Goal: Task Accomplishment & Management: Manage account settings

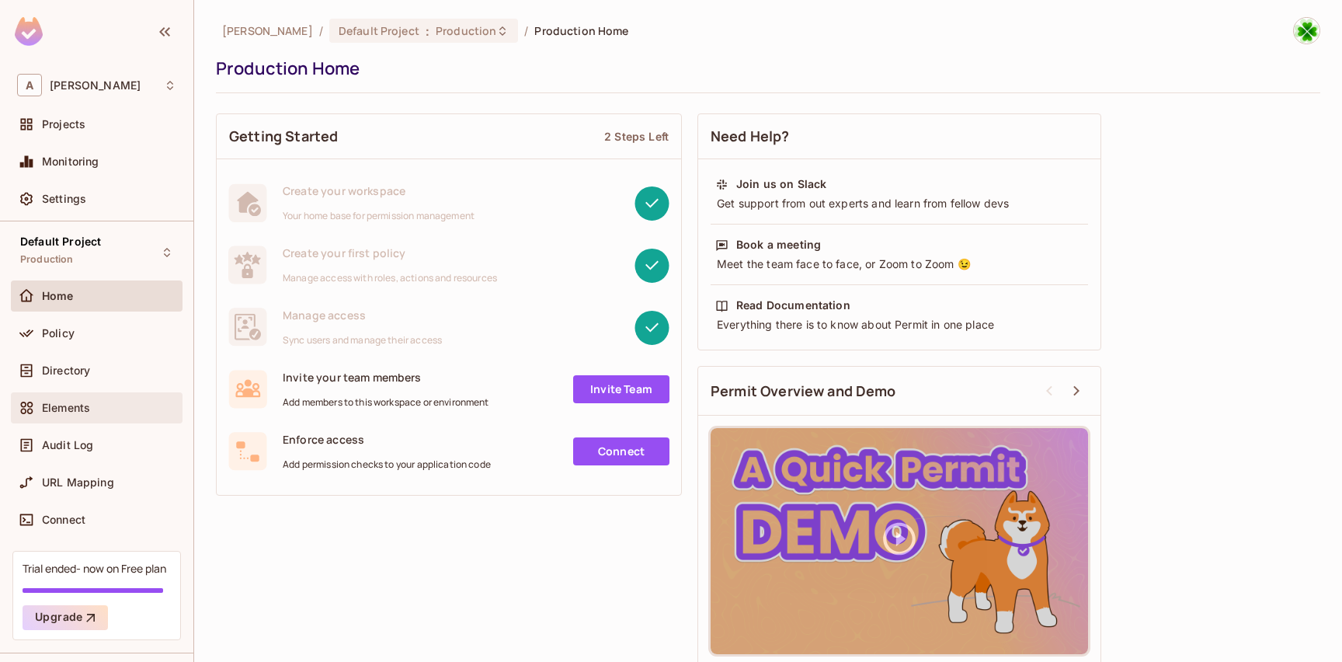
click at [79, 410] on span "Elements" at bounding box center [66, 407] width 48 height 12
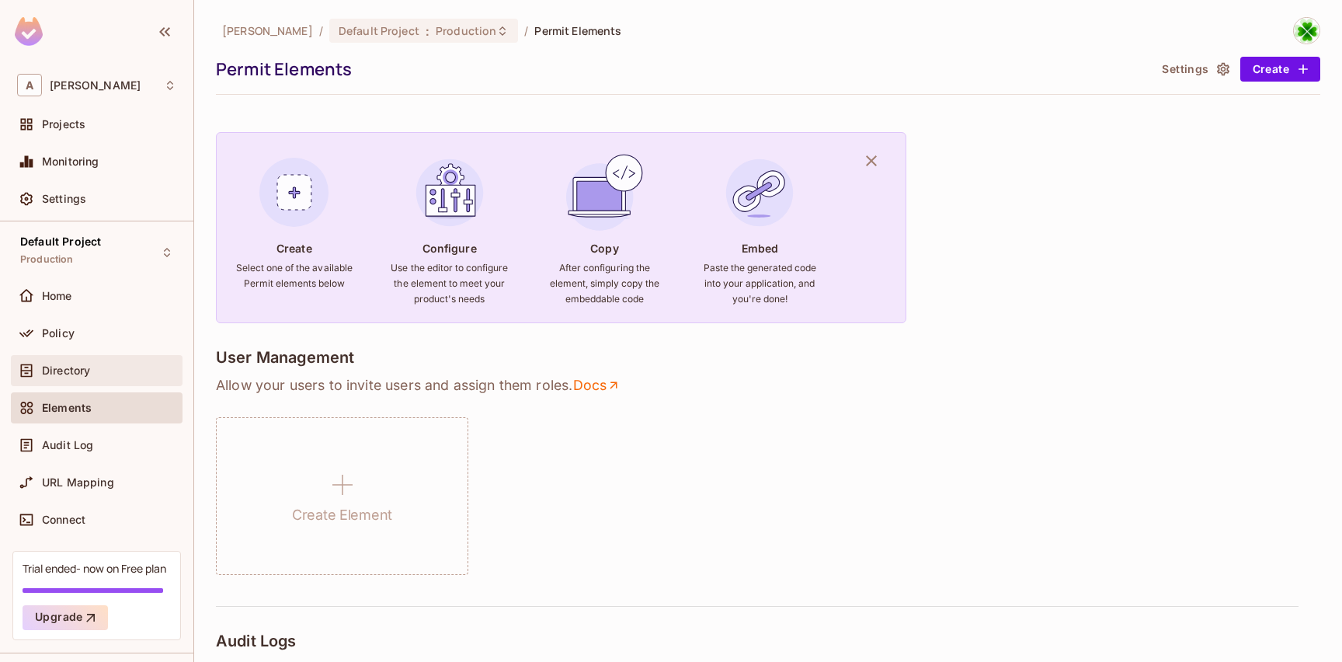
click at [125, 376] on div "Directory" at bounding box center [109, 370] width 134 height 12
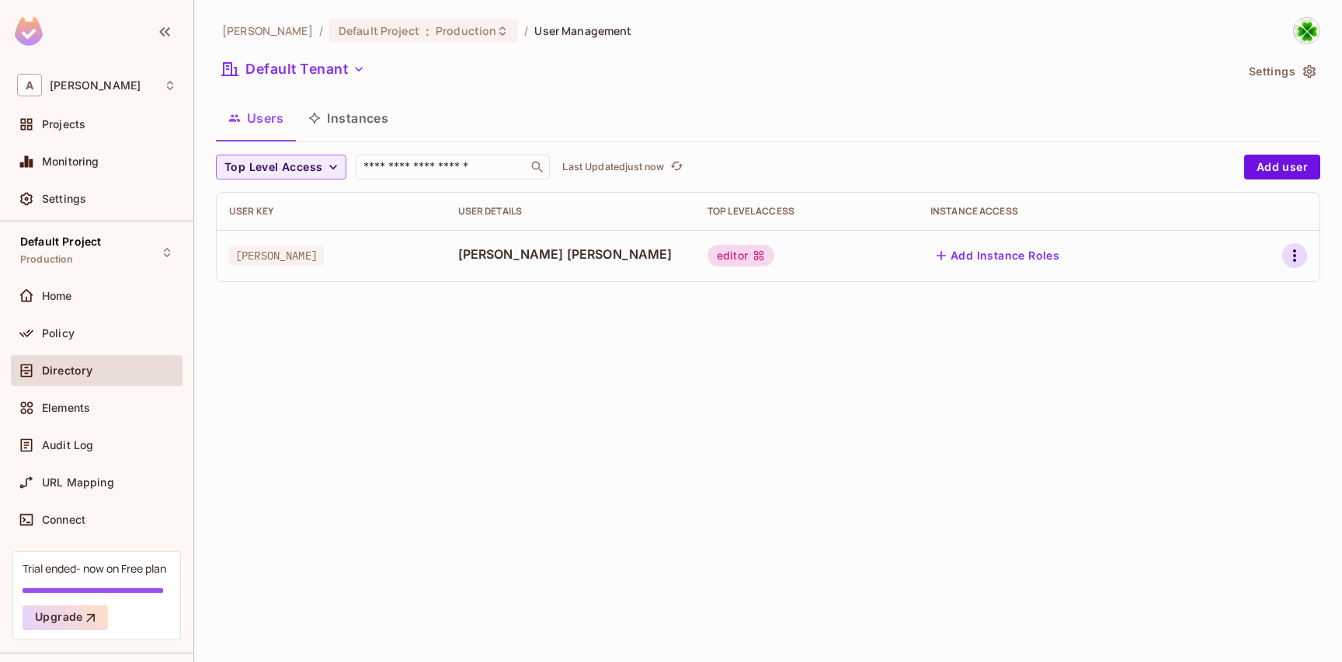
click at [1294, 255] on icon "button" at bounding box center [1294, 255] width 19 height 19
click at [1254, 289] on li "Edit" at bounding box center [1227, 291] width 137 height 34
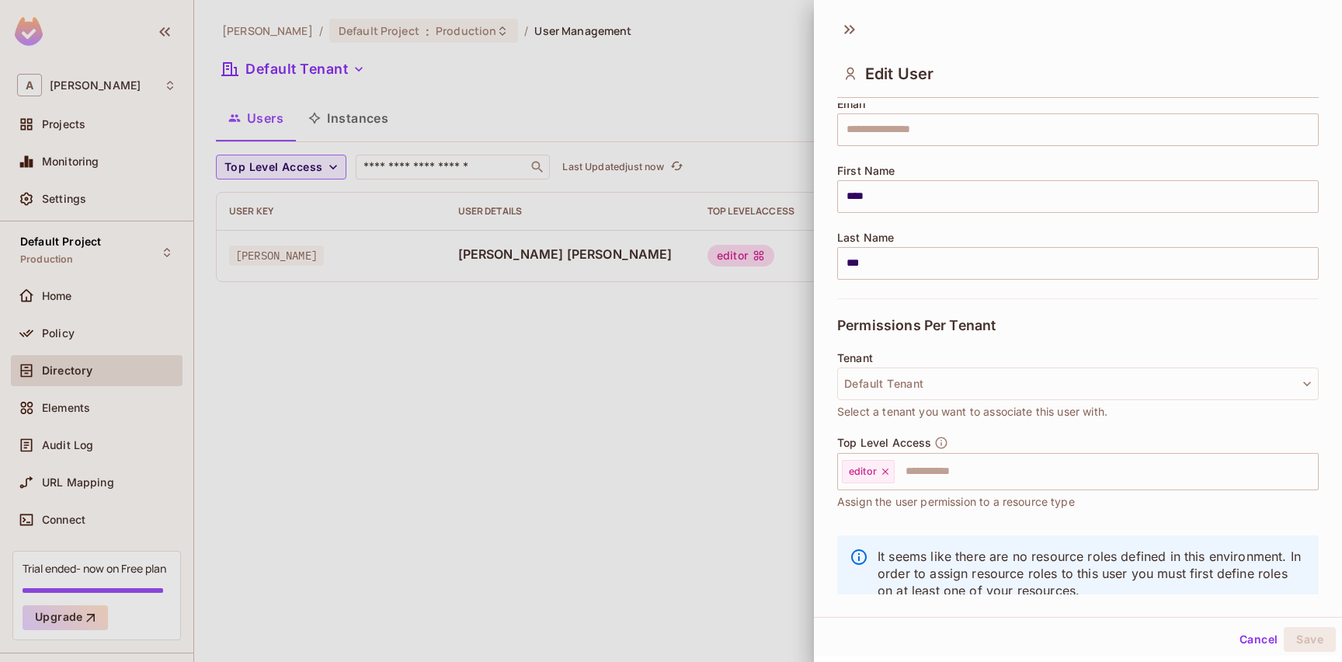
scroll to position [136, 0]
click at [1007, 474] on input "text" at bounding box center [1092, 471] width 392 height 31
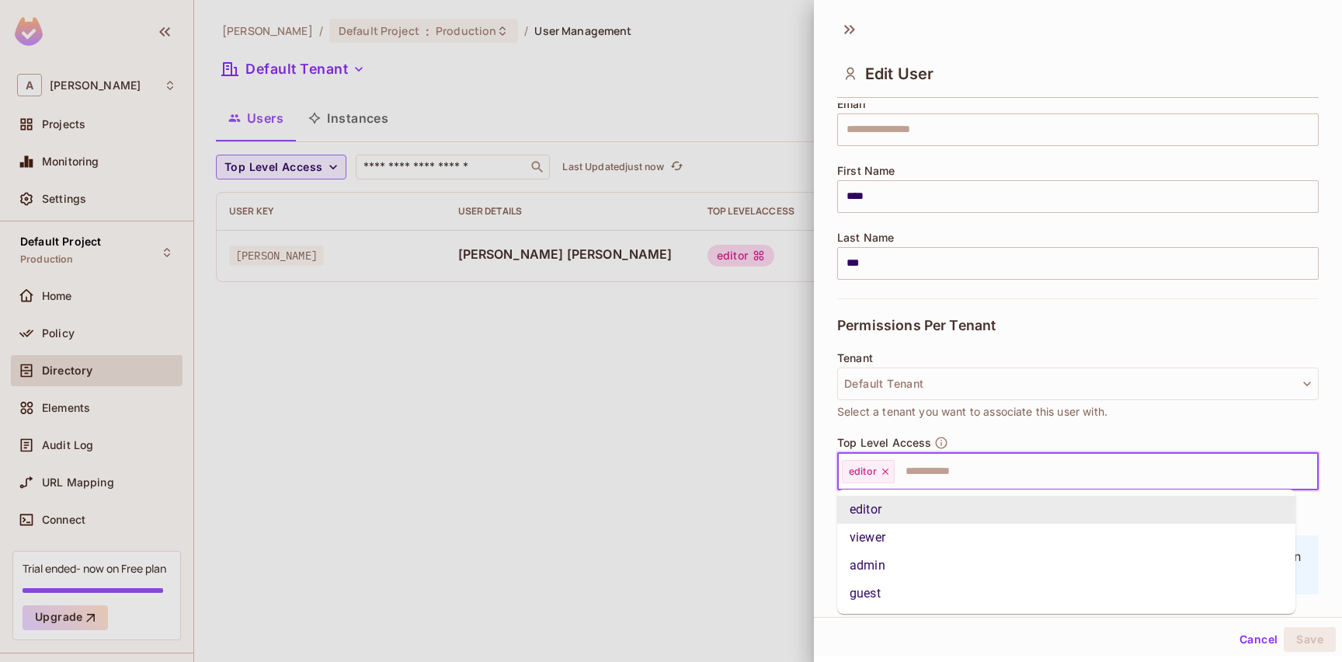
click at [1002, 422] on div "Tenant Default Tenant Select a tenant you want to associate this user with." at bounding box center [1077, 394] width 481 height 84
click at [975, 464] on input "text" at bounding box center [1092, 471] width 392 height 31
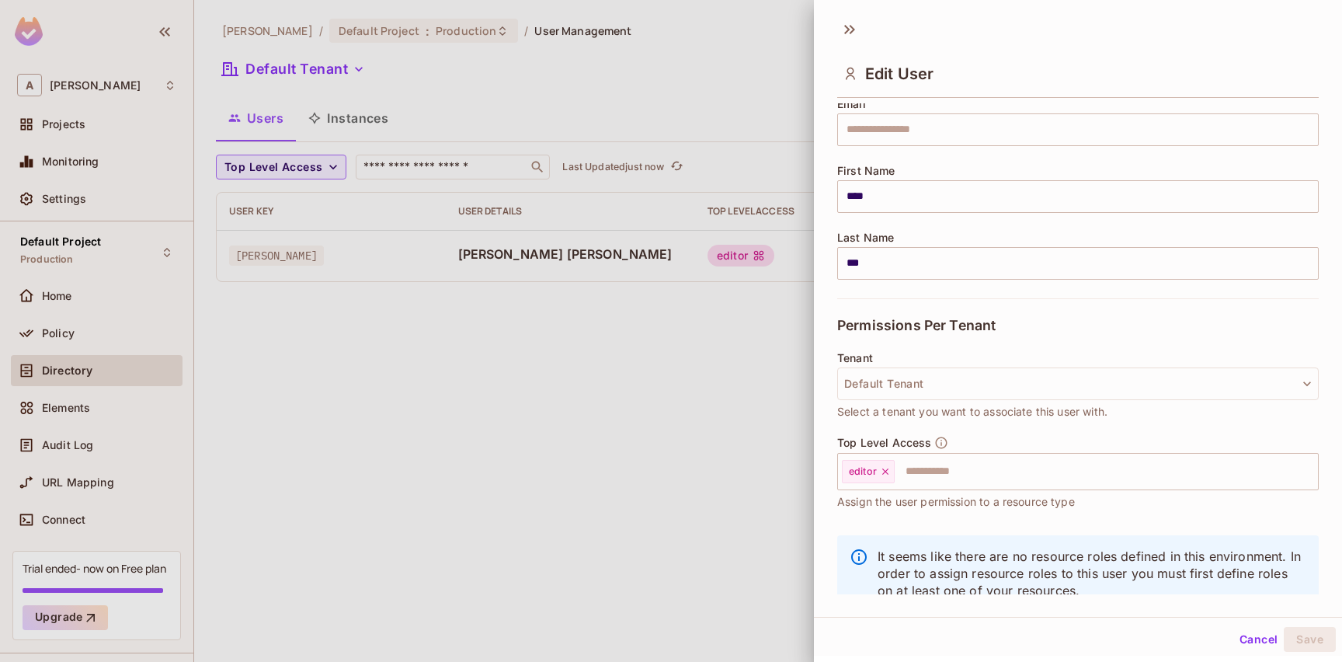
click at [1000, 423] on div "Tenant Default Tenant Select a tenant you want to associate this user with." at bounding box center [1077, 394] width 481 height 84
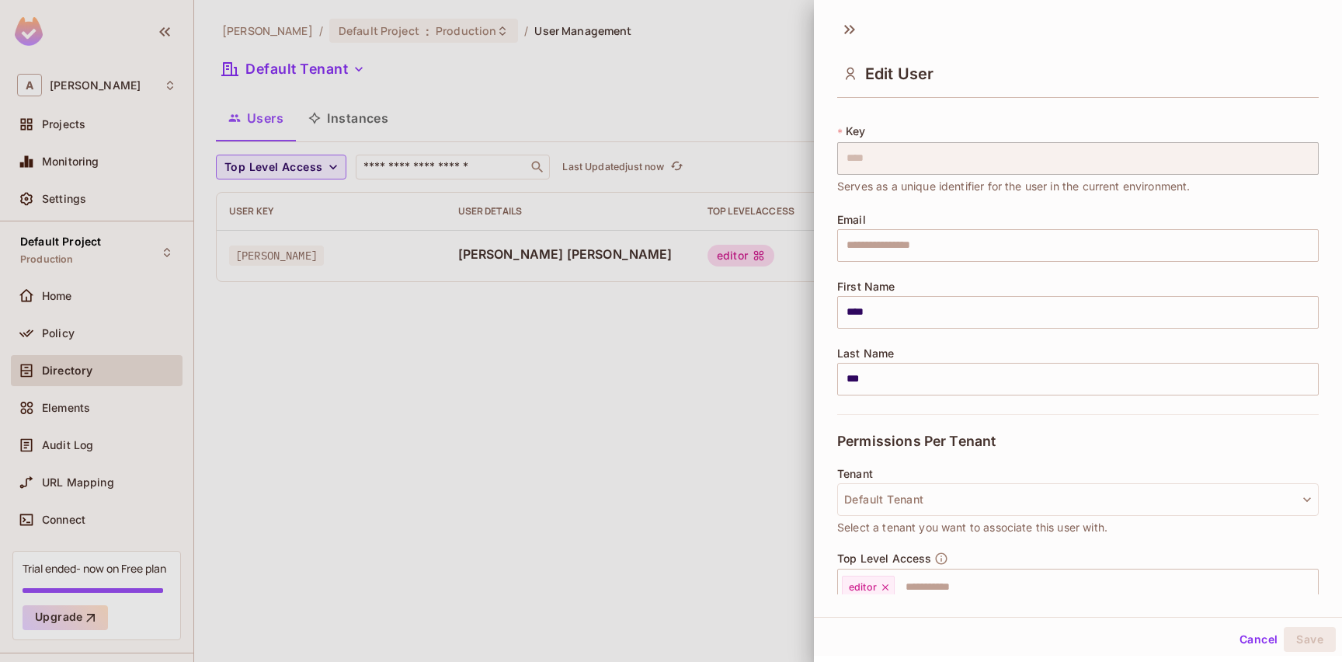
scroll to position [0, 0]
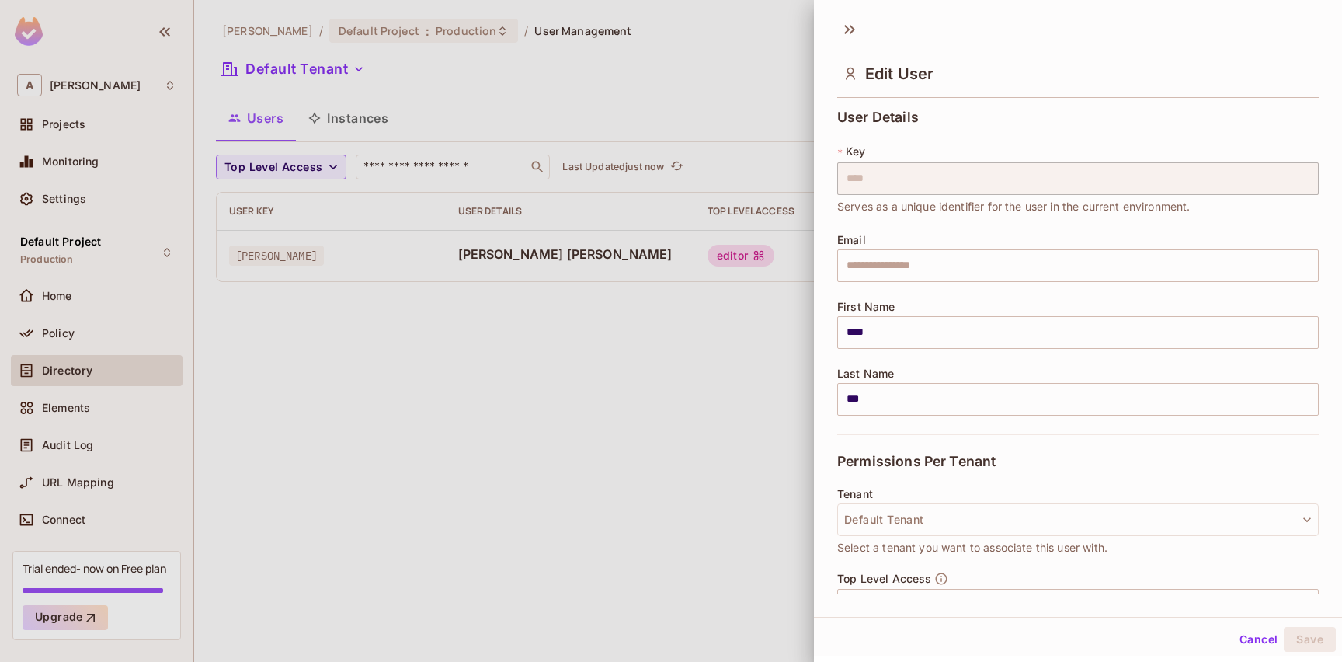
click at [684, 421] on div at bounding box center [671, 331] width 1342 height 662
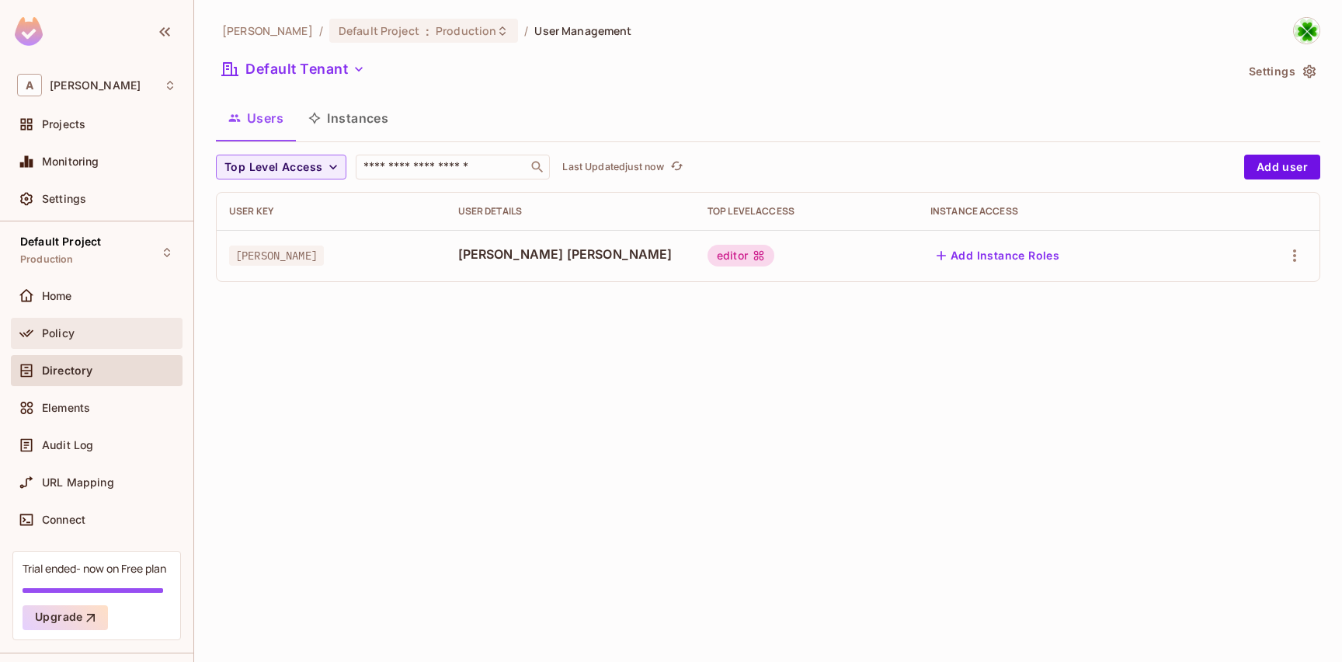
click at [113, 342] on div "Policy" at bounding box center [96, 333] width 159 height 19
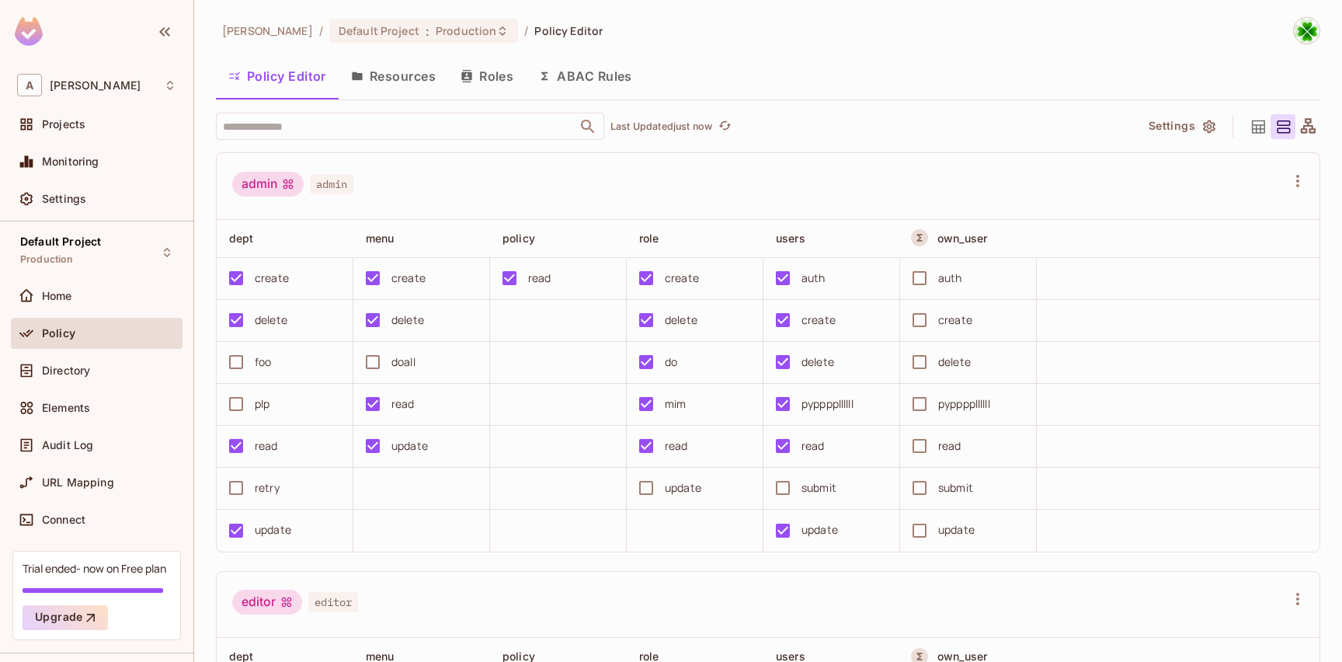
click at [500, 89] on button "Roles" at bounding box center [487, 76] width 78 height 39
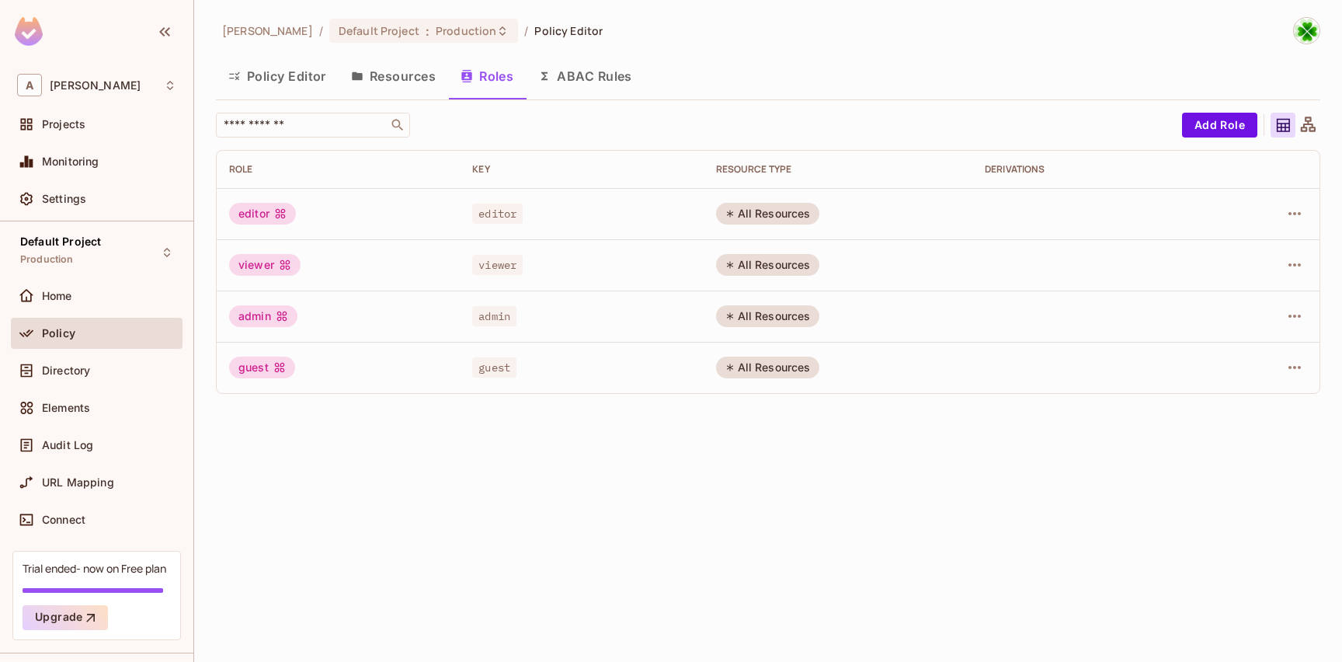
click at [401, 239] on td "viewer" at bounding box center [338, 264] width 243 height 51
click at [360, 197] on td "editor" at bounding box center [338, 213] width 243 height 51
click at [363, 187] on th "Role" at bounding box center [338, 169] width 243 height 37
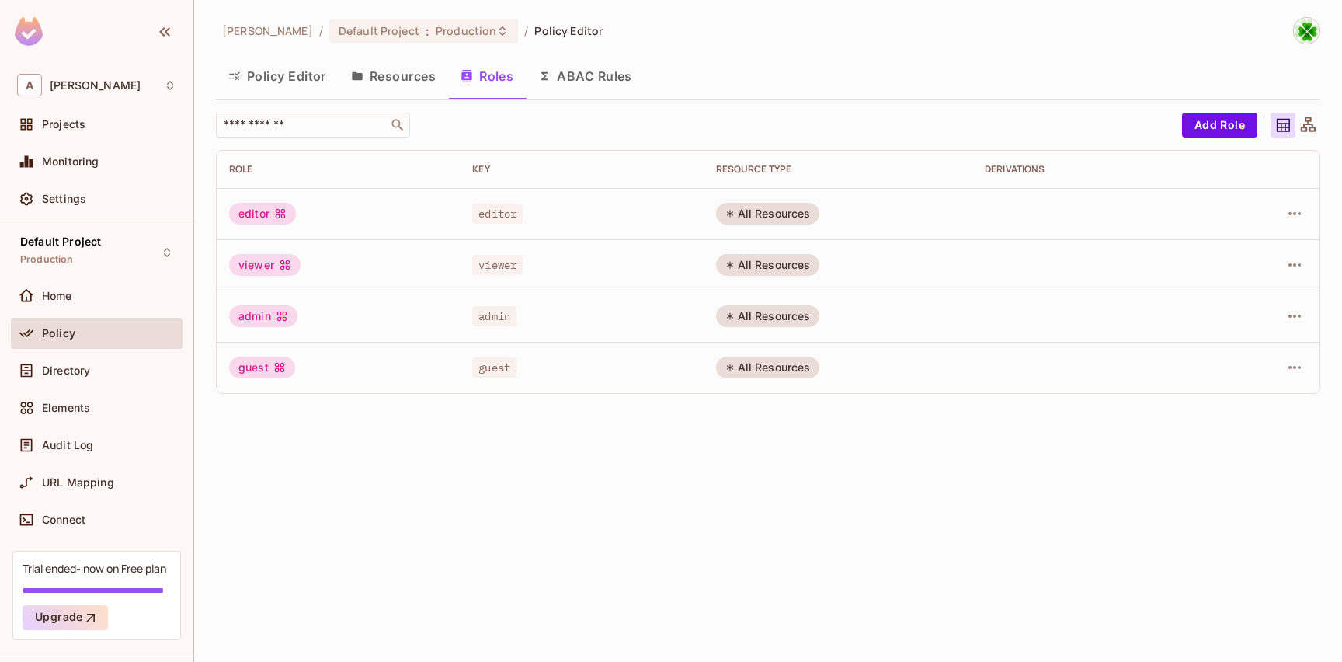
click at [369, 231] on td "editor" at bounding box center [338, 213] width 243 height 51
click at [383, 284] on td "viewer" at bounding box center [338, 264] width 243 height 51
click at [600, 253] on td "viewer" at bounding box center [581, 264] width 243 height 51
click at [1248, 127] on button "Add Role" at bounding box center [1219, 125] width 75 height 25
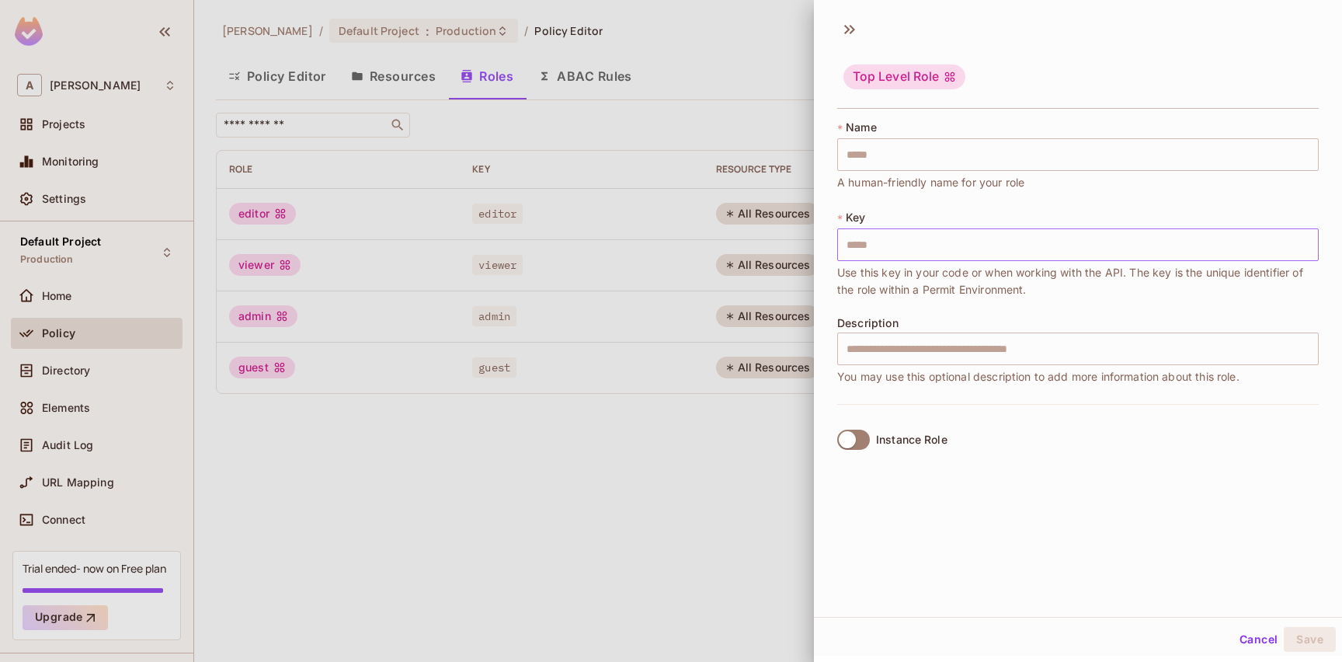
click at [958, 252] on input "text" at bounding box center [1077, 244] width 481 height 33
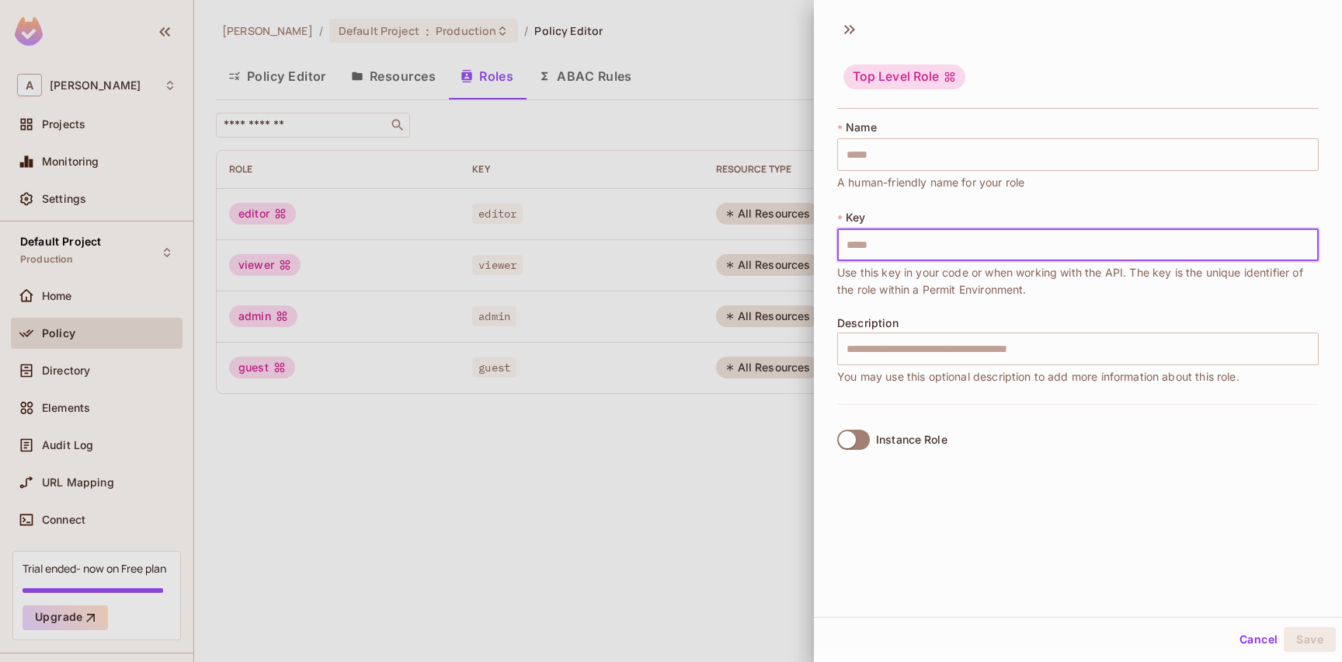
click at [655, 424] on div at bounding box center [671, 331] width 1342 height 662
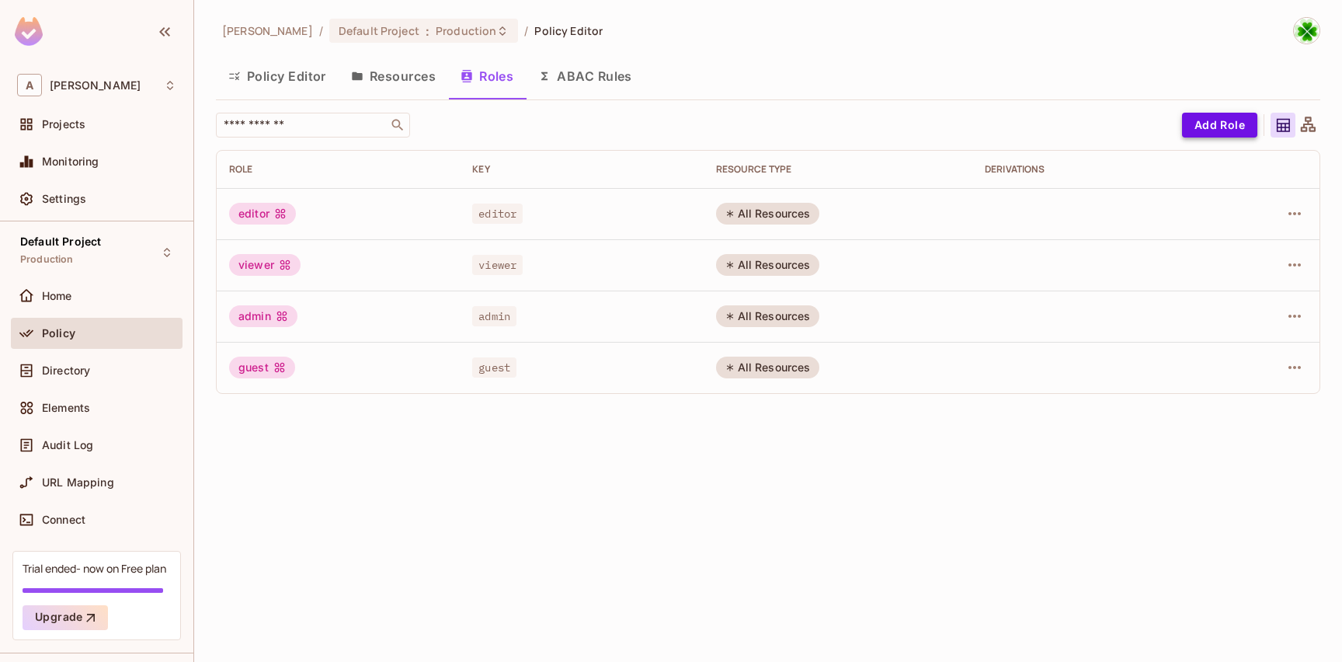
click at [1197, 129] on button "Add Role" at bounding box center [1219, 125] width 75 height 25
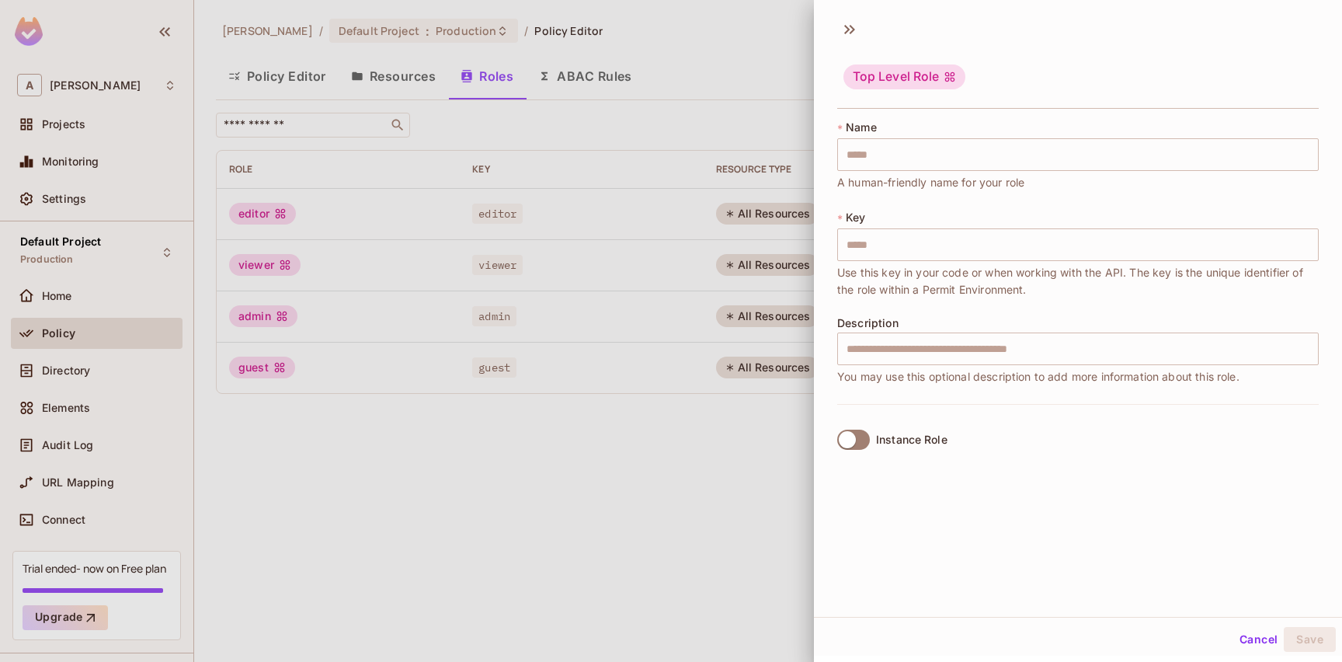
click at [666, 407] on div at bounding box center [671, 331] width 1342 height 662
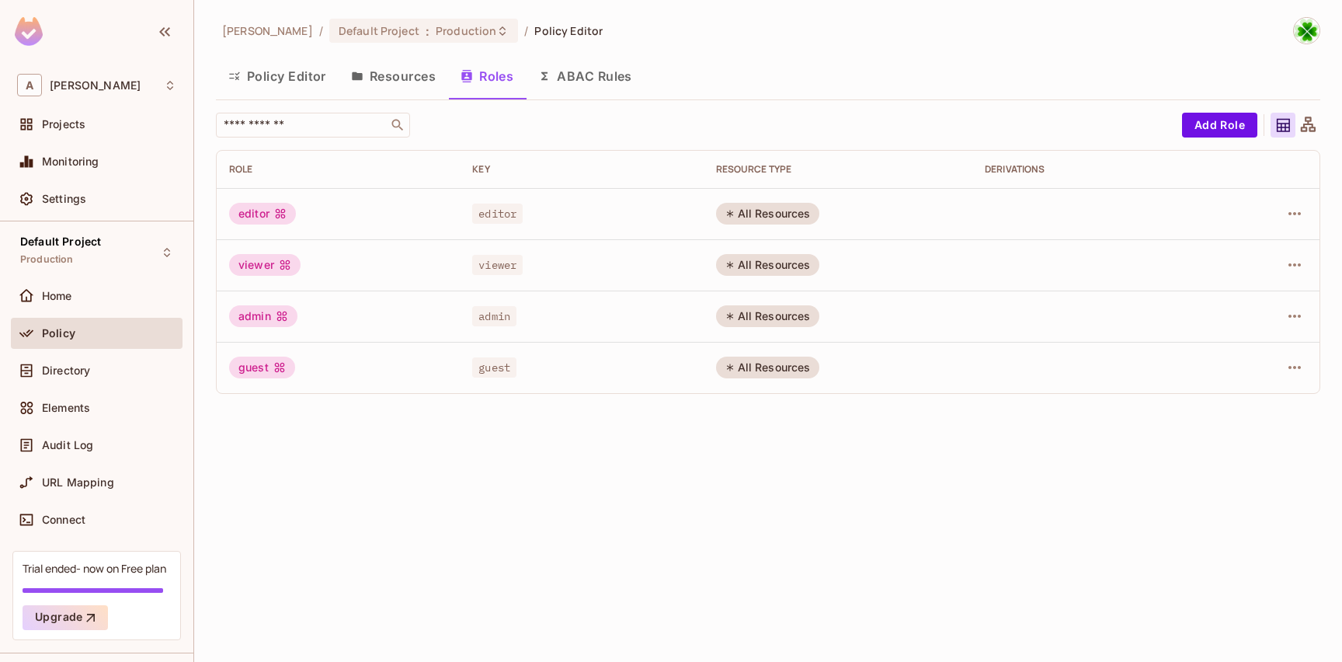
click at [483, 443] on div "andy / Default Project : Production / Policy Editor Policy Editor Resources Rol…" at bounding box center [768, 331] width 1148 height 662
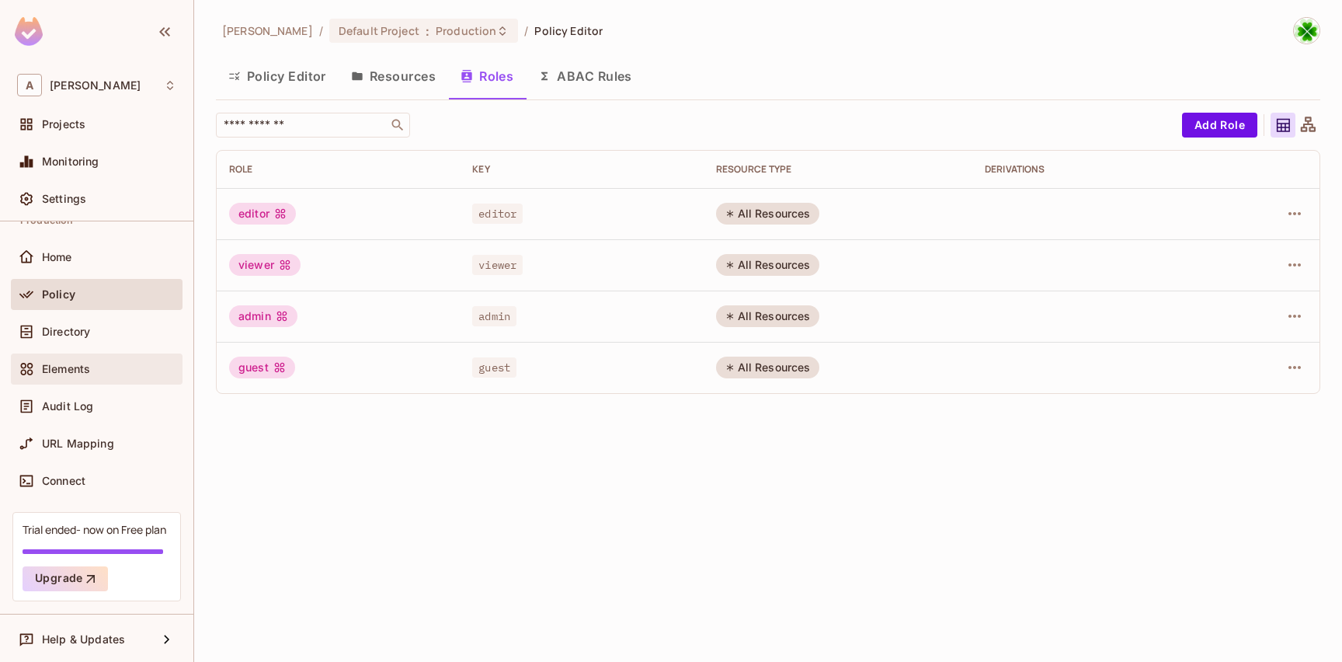
click at [103, 373] on div "Elements" at bounding box center [109, 369] width 134 height 12
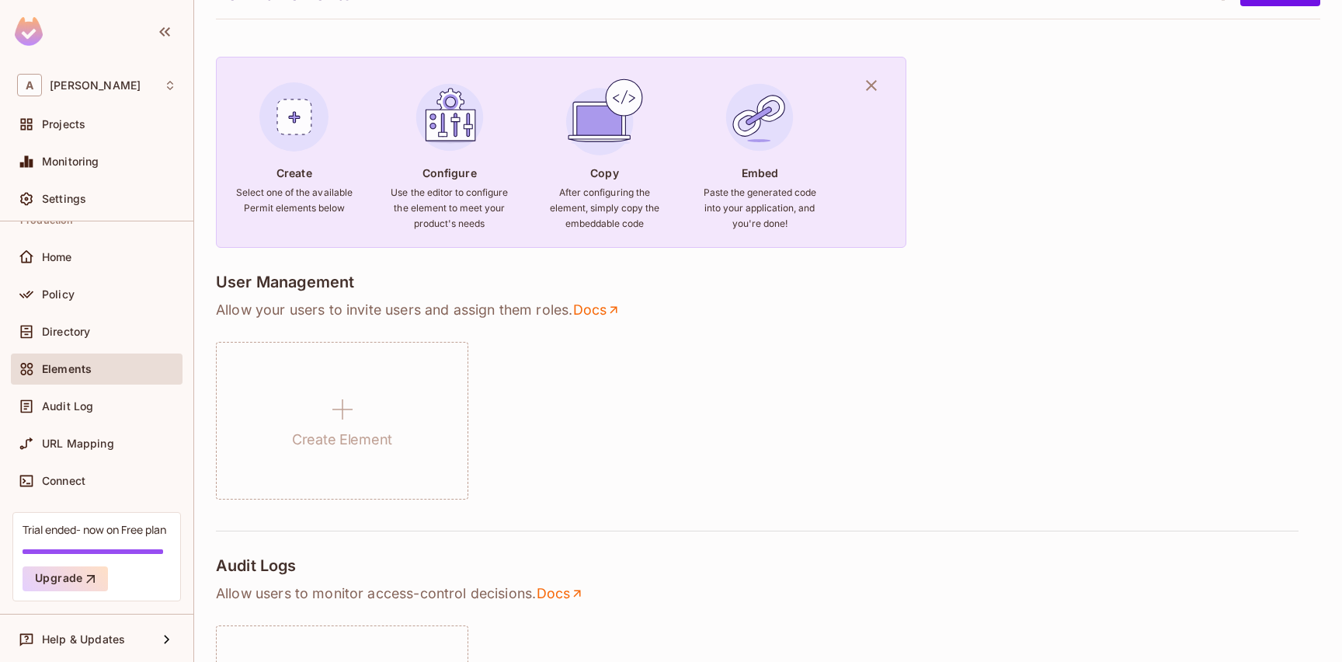
scroll to position [74, 0]
click at [101, 406] on div "Audit Log" at bounding box center [109, 406] width 134 height 12
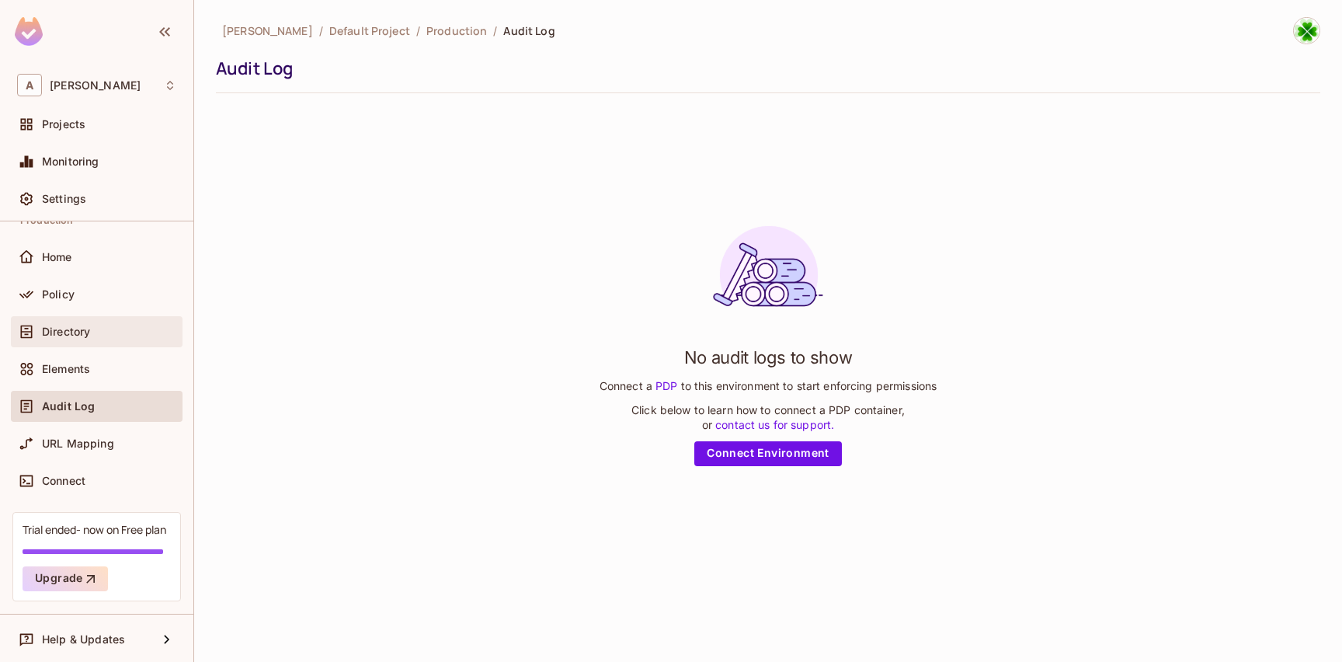
click at [90, 332] on span "Directory" at bounding box center [66, 331] width 48 height 12
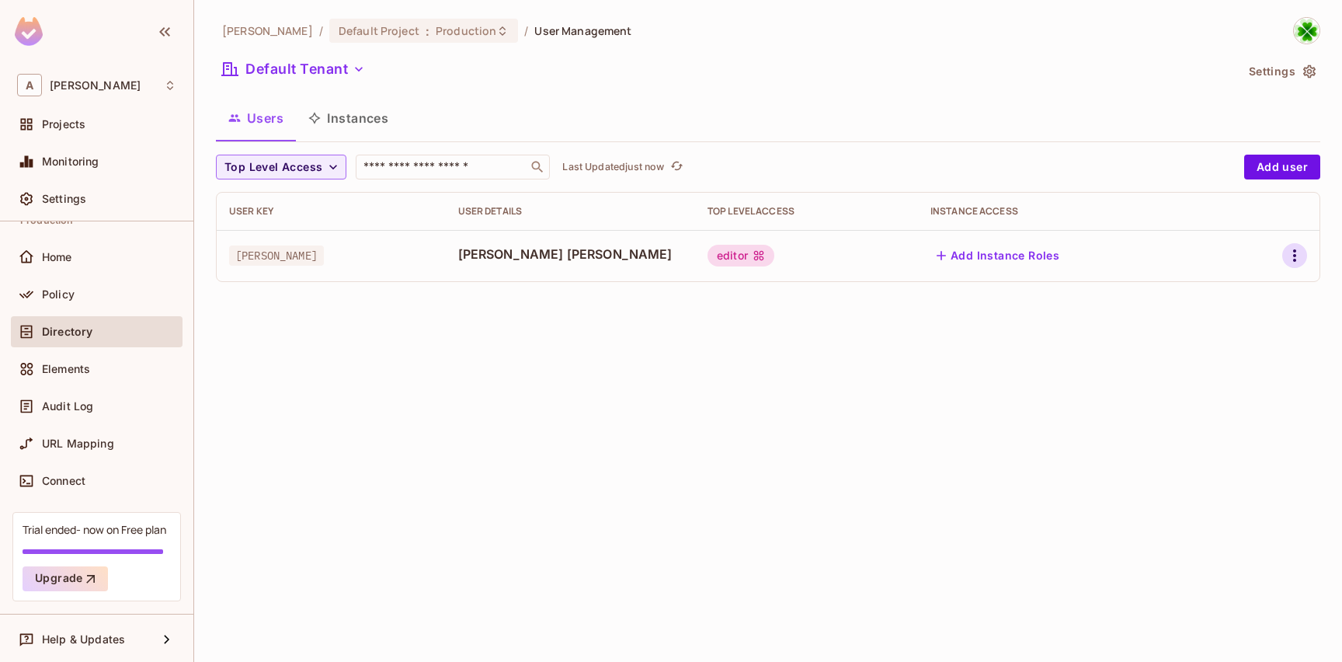
click at [1298, 257] on icon "button" at bounding box center [1294, 255] width 19 height 19
click at [1263, 292] on li "Edit" at bounding box center [1227, 291] width 137 height 34
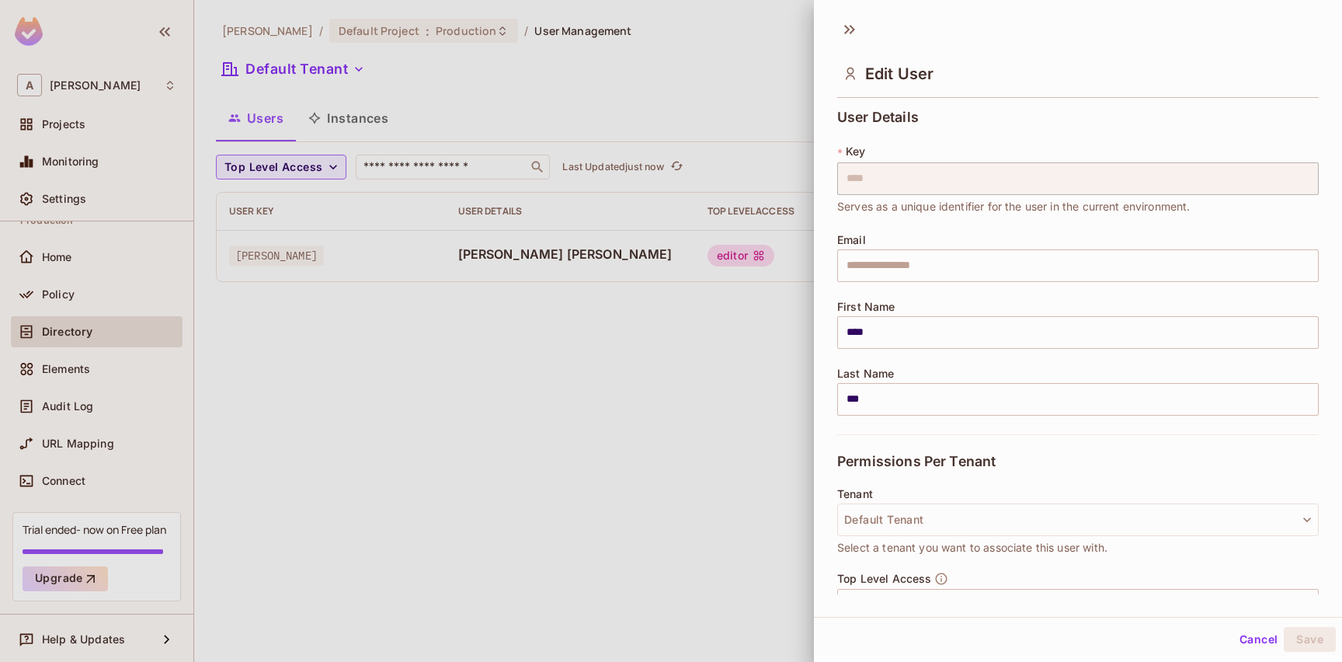
click at [706, 388] on div at bounding box center [671, 331] width 1342 height 662
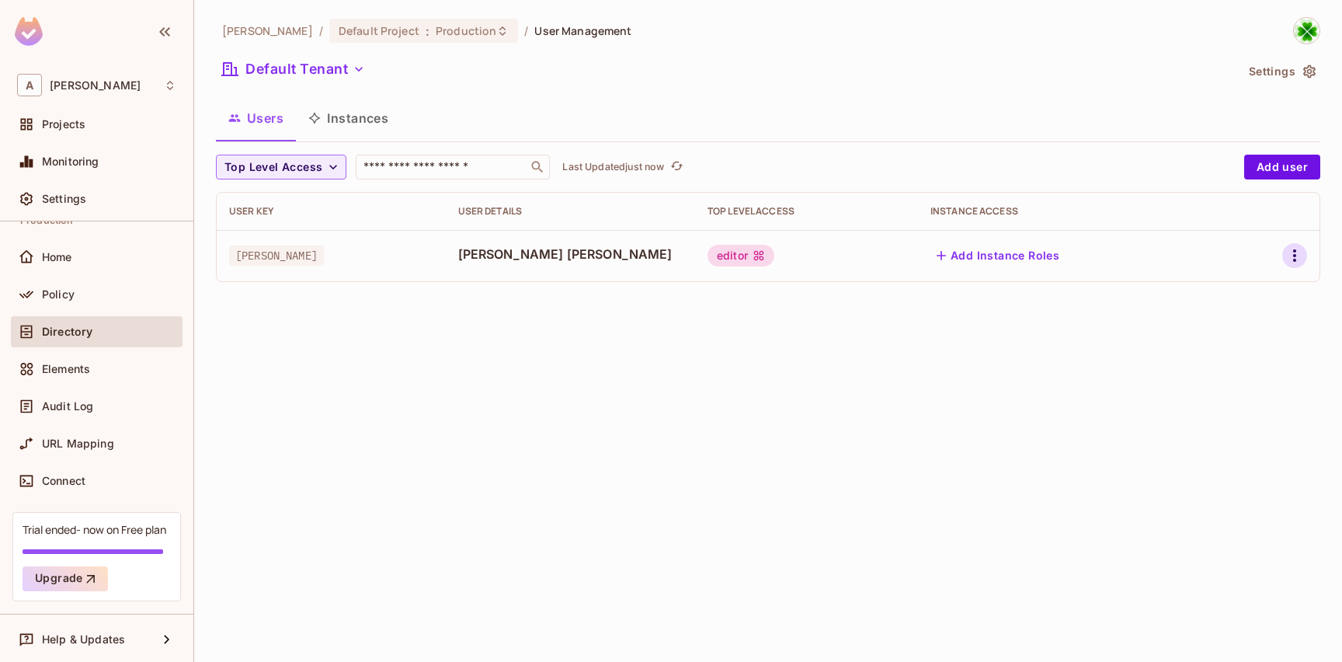
click at [1299, 265] on icon "button" at bounding box center [1294, 255] width 19 height 19
click at [1264, 324] on div "Edit Attributes" at bounding box center [1240, 326] width 77 height 16
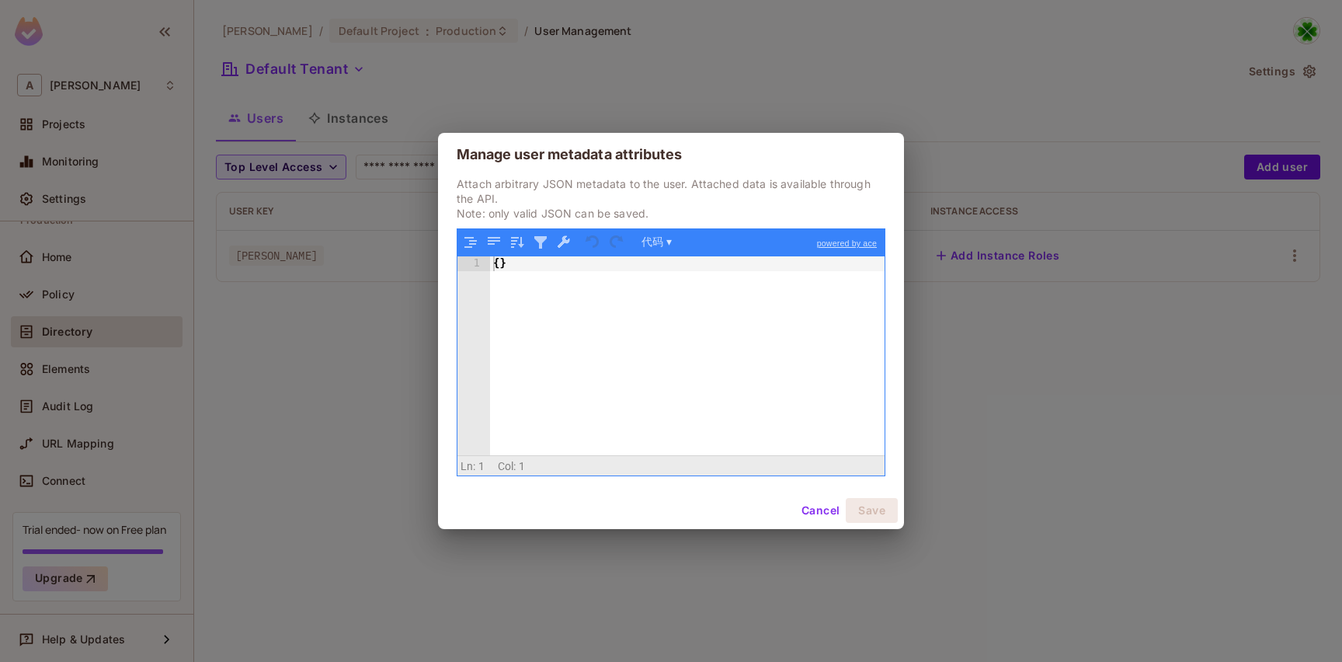
click at [647, 340] on div "{ }" at bounding box center [687, 369] width 394 height 227
click at [815, 505] on button "Cancel" at bounding box center [820, 510] width 50 height 25
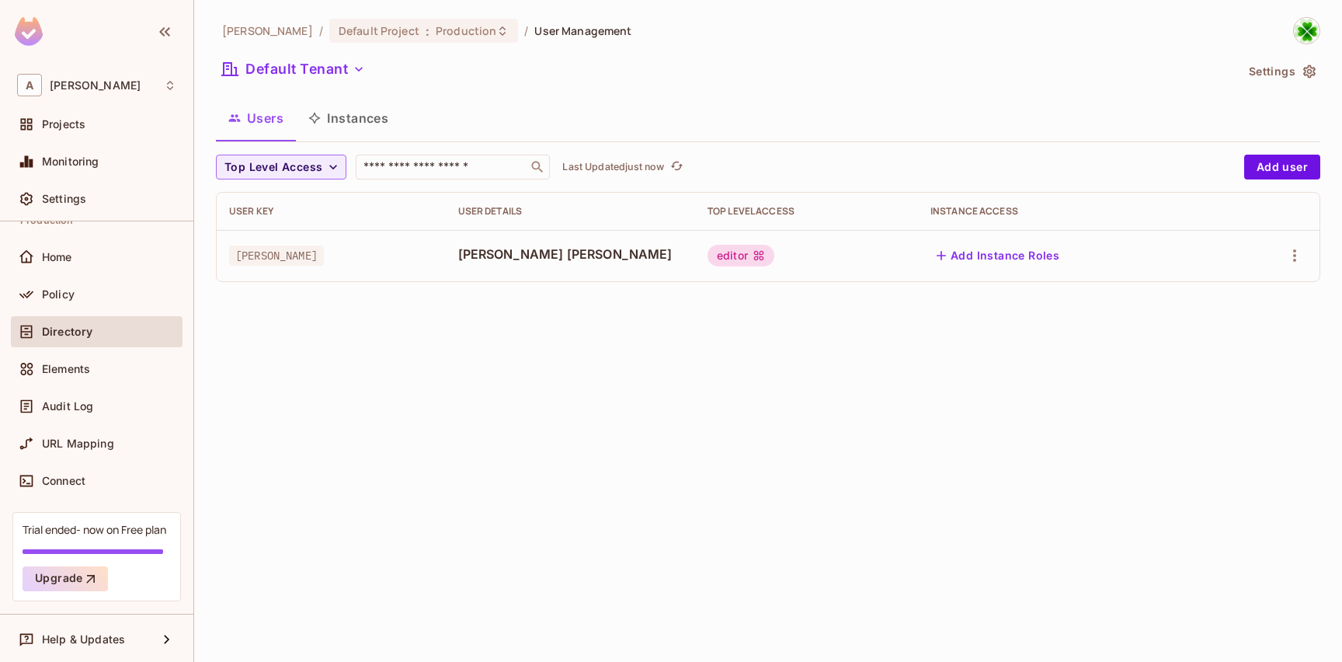
click at [1291, 74] on button "Settings" at bounding box center [1282, 71] width 78 height 25
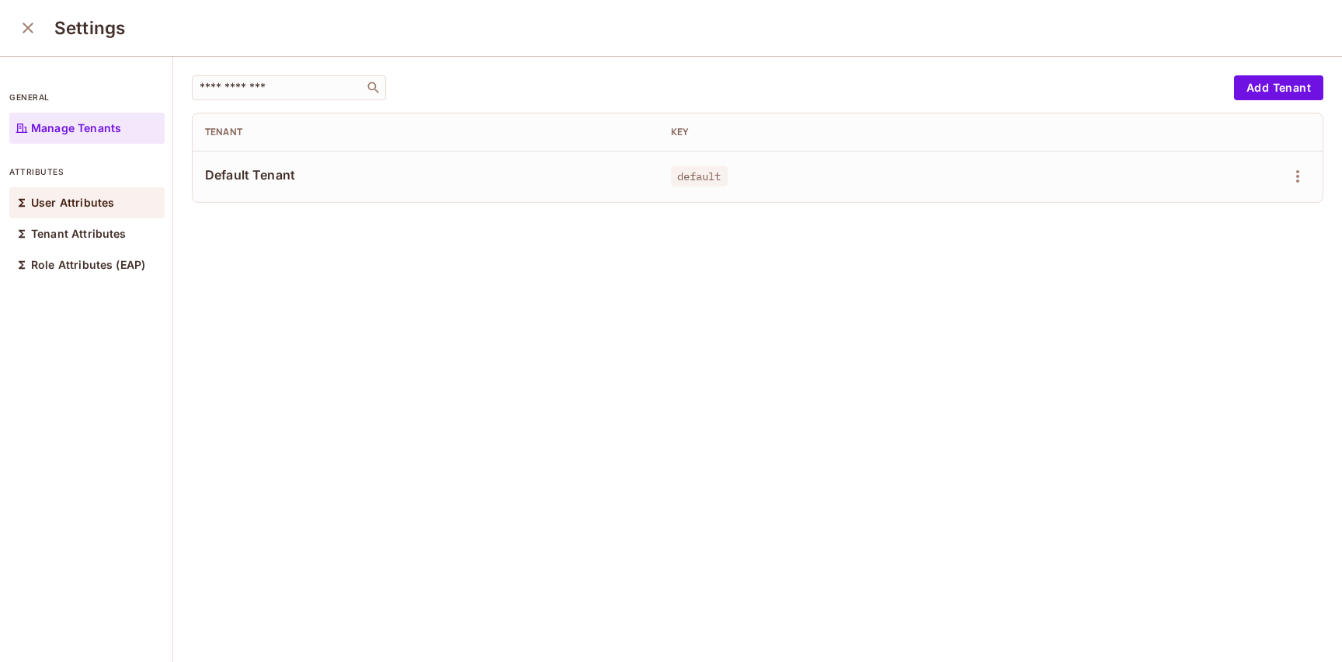
click at [116, 211] on div "User Attributes" at bounding box center [86, 202] width 155 height 31
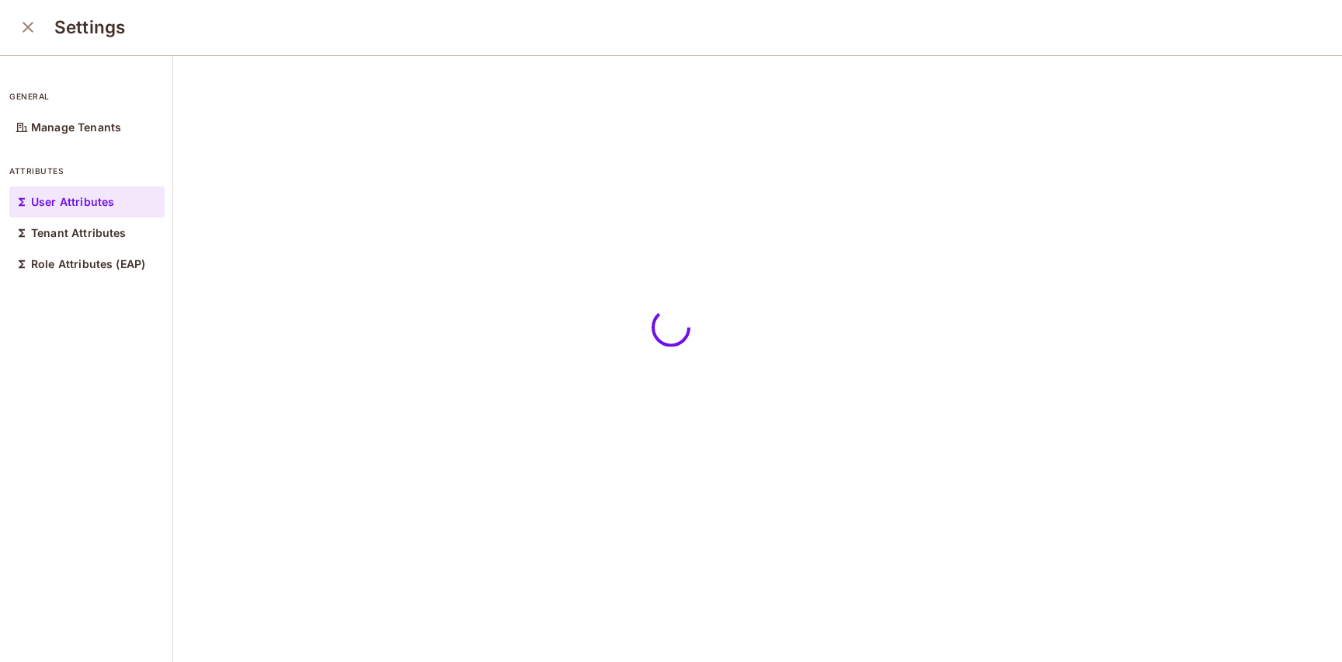
scroll to position [2, 0]
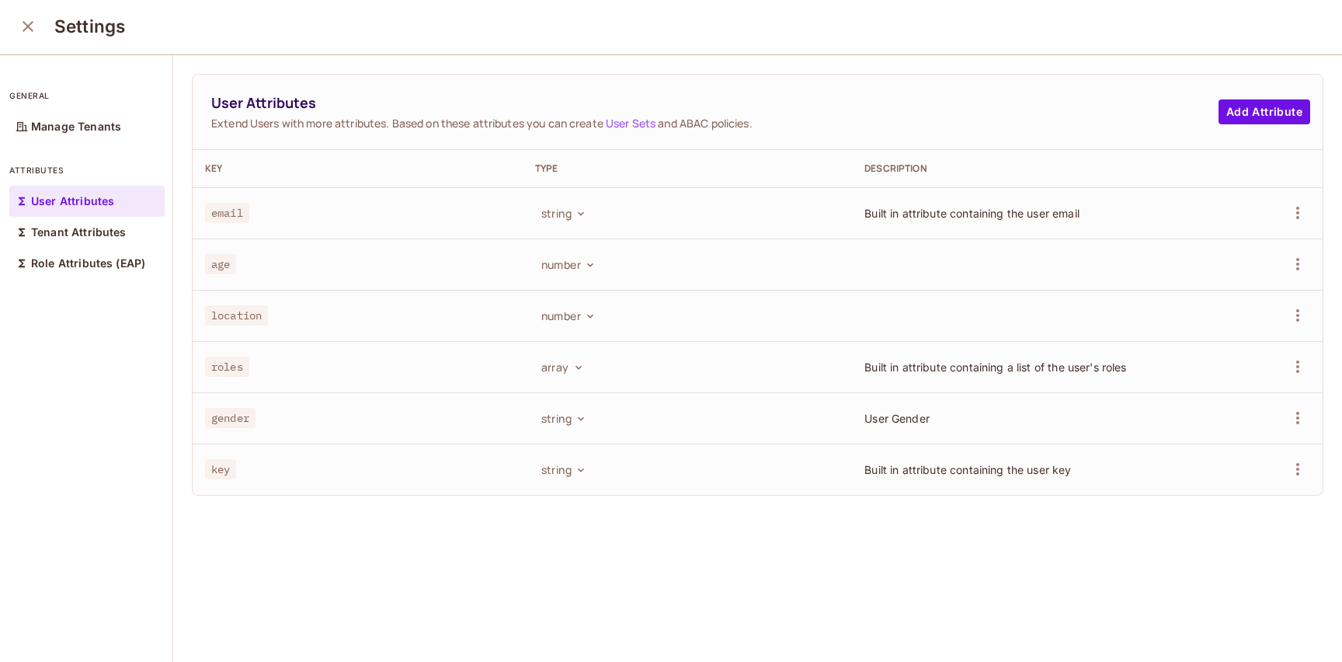
click at [387, 280] on td "age" at bounding box center [358, 263] width 330 height 51
click at [388, 258] on div "age" at bounding box center [357, 264] width 305 height 16
click at [388, 257] on div "age" at bounding box center [357, 264] width 305 height 16
click at [415, 212] on div "email" at bounding box center [357, 213] width 305 height 16
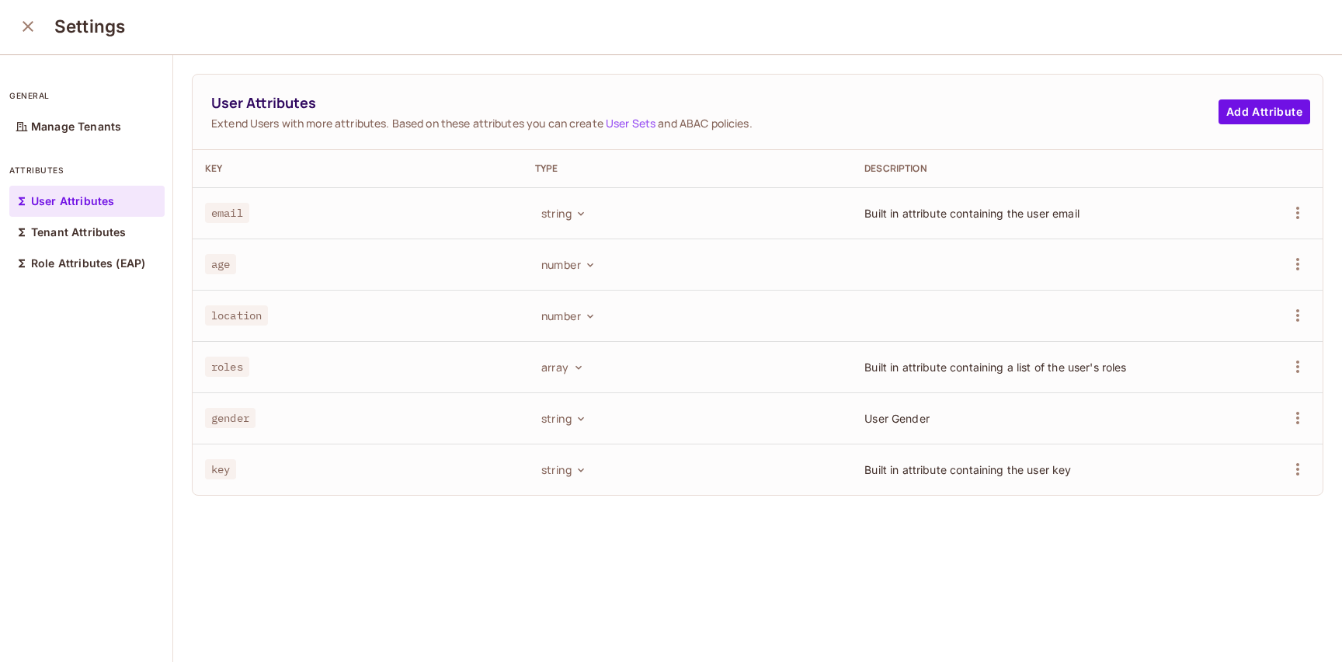
click at [400, 265] on div "age" at bounding box center [357, 264] width 305 height 16
click at [411, 298] on td "location" at bounding box center [358, 315] width 330 height 51
click at [472, 305] on td "location" at bounding box center [358, 315] width 330 height 51
click at [587, 323] on button "number" at bounding box center [567, 315] width 64 height 25
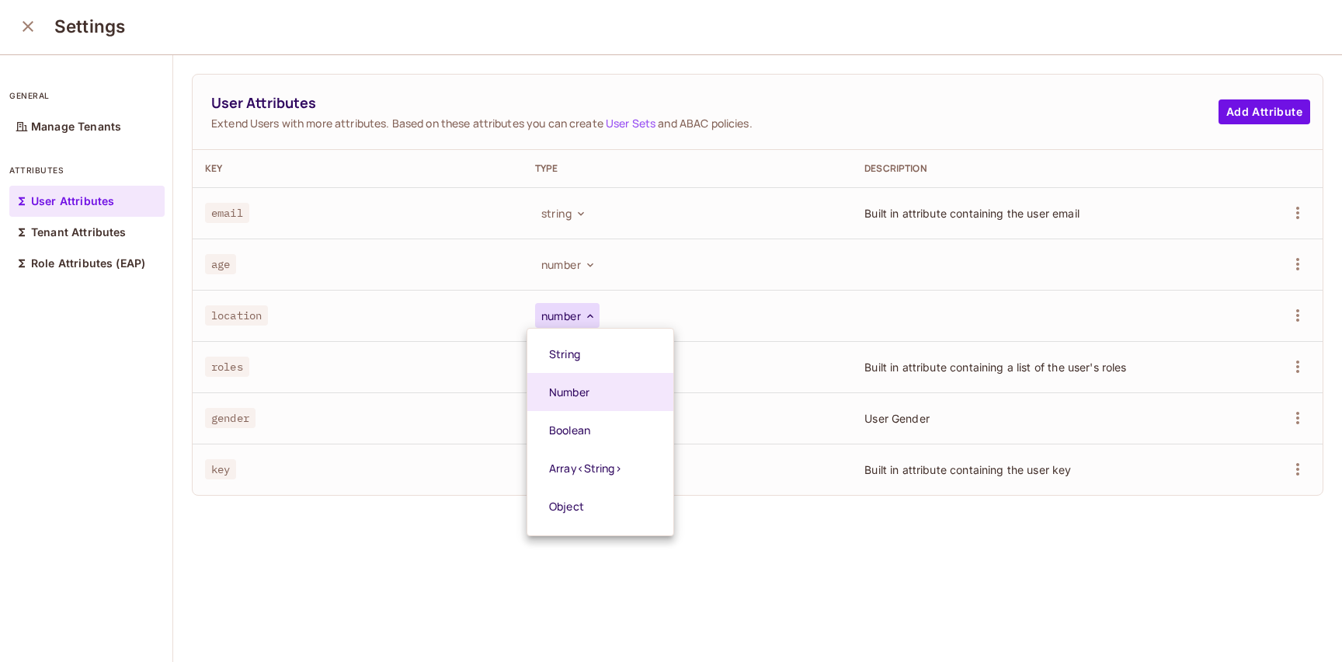
click at [665, 268] on div at bounding box center [671, 331] width 1342 height 662
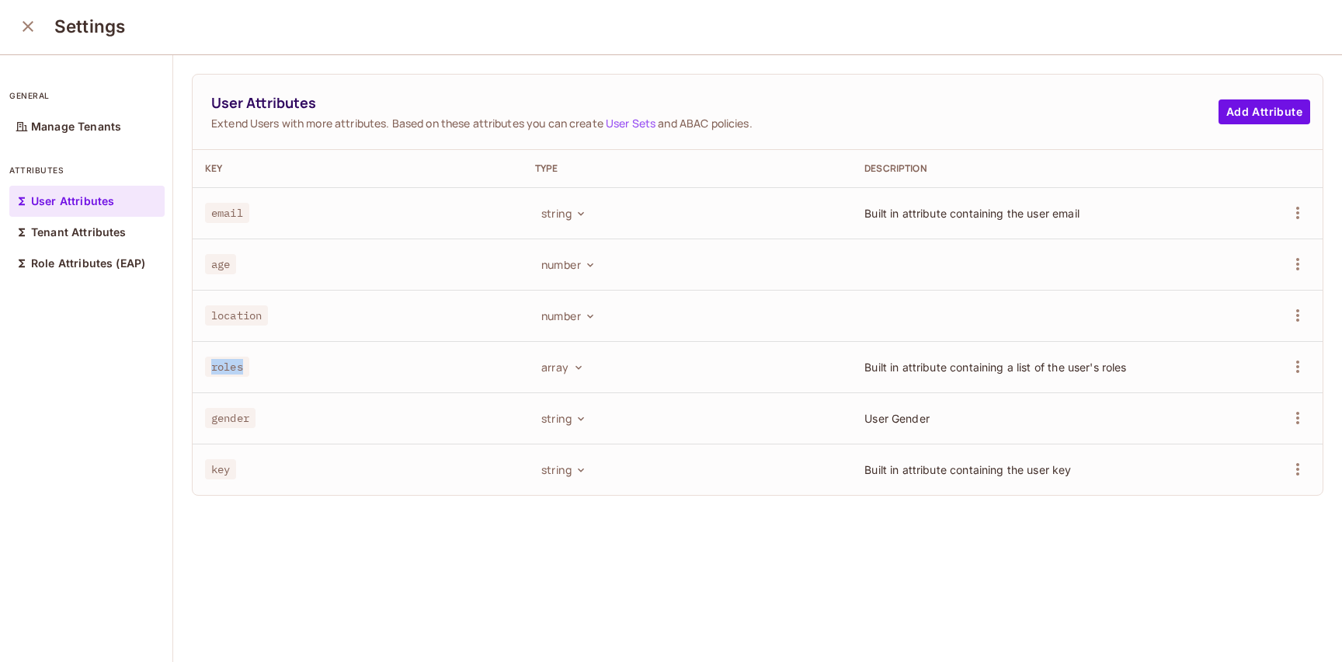
drag, startPoint x: 695, startPoint y: 234, endPoint x: 720, endPoint y: 352, distance: 120.6
click at [720, 352] on tbody "email string Built in attribute containing the user email age number location n…" at bounding box center [758, 341] width 1130 height 308
click at [727, 430] on div "string" at bounding box center [687, 417] width 305 height 25
drag, startPoint x: 724, startPoint y: 489, endPoint x: 671, endPoint y: 242, distance: 253.3
click at [671, 242] on tbody "email string Built in attribute containing the user email age number location n…" at bounding box center [758, 341] width 1130 height 308
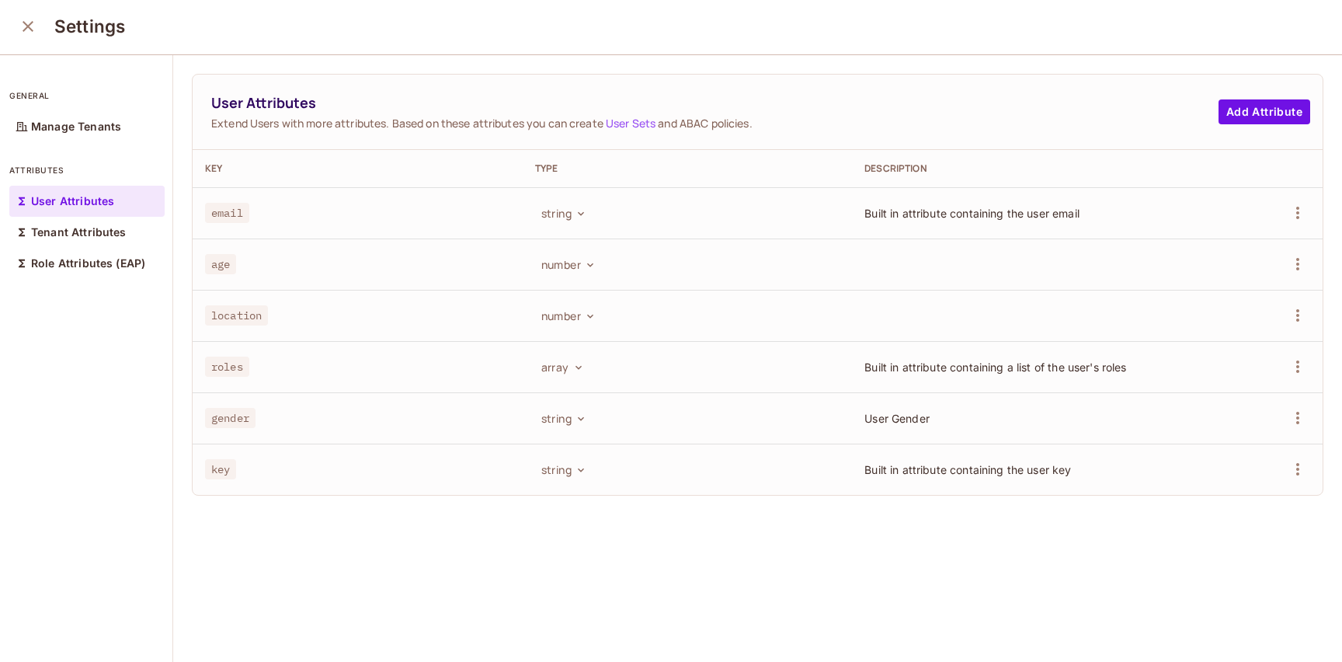
click at [698, 235] on td "string" at bounding box center [688, 212] width 330 height 51
drag, startPoint x: 692, startPoint y: 238, endPoint x: 708, endPoint y: 390, distance: 152.3
click at [708, 390] on tbody "email string Built in attribute containing the user email age number location n…" at bounding box center [758, 343] width 1130 height 308
click at [710, 461] on td "string" at bounding box center [688, 470] width 330 height 51
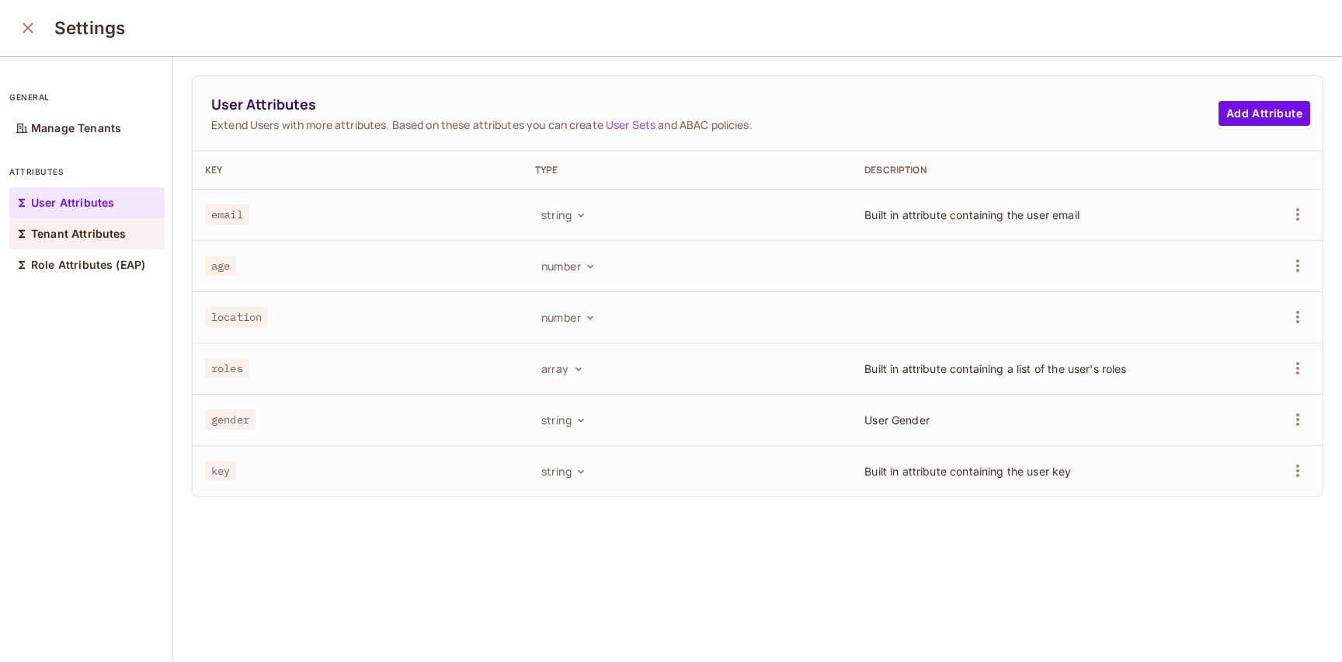
click at [61, 240] on p "Tenant Attributes" at bounding box center [79, 234] width 96 height 12
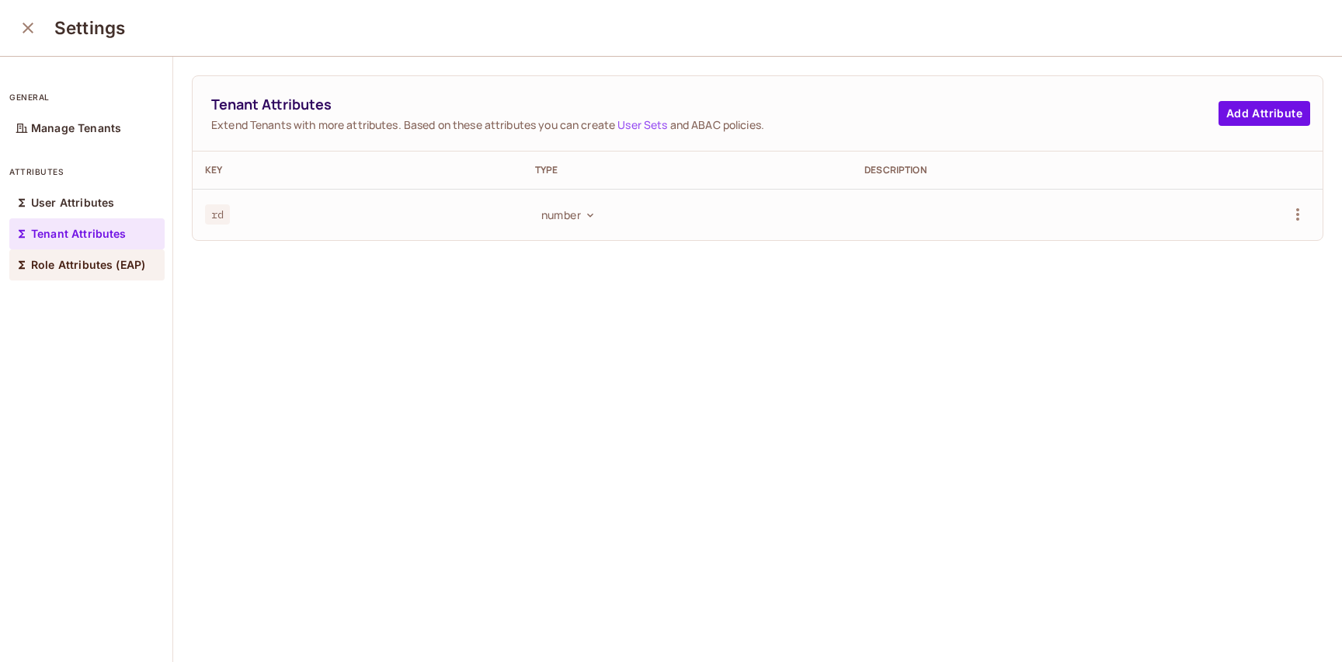
click at [127, 271] on p "Role Attributes (EAP)" at bounding box center [88, 265] width 114 height 12
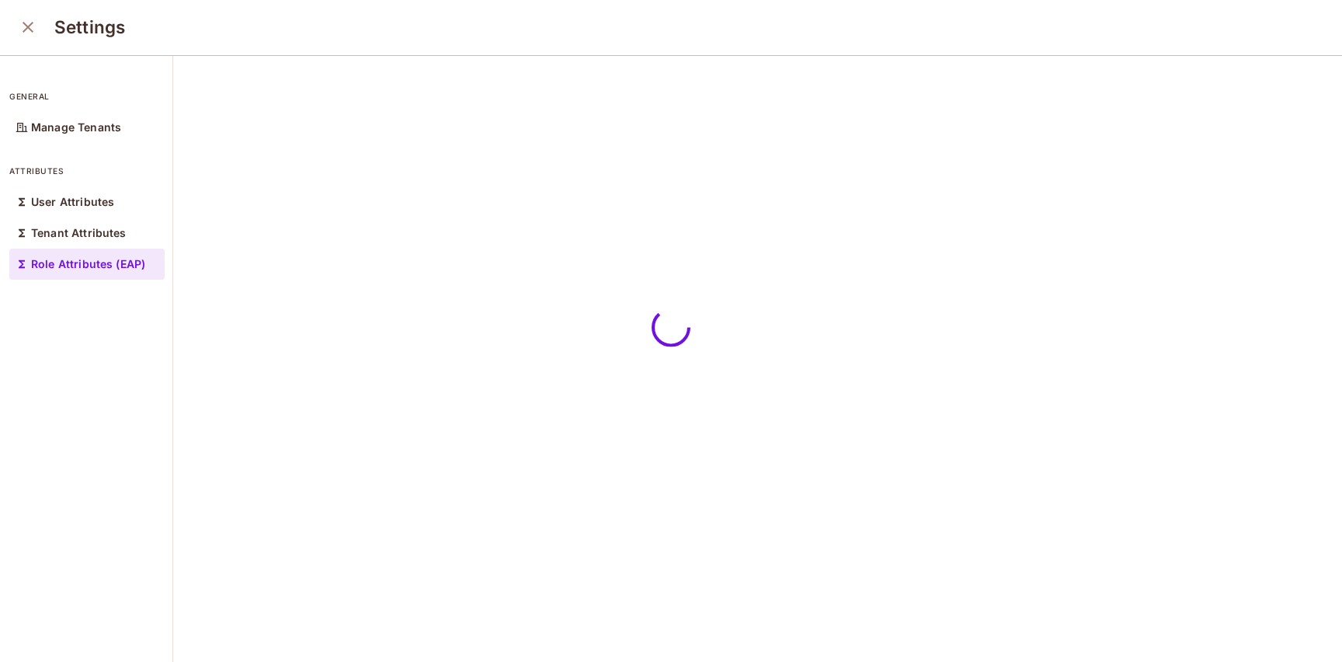
scroll to position [2, 0]
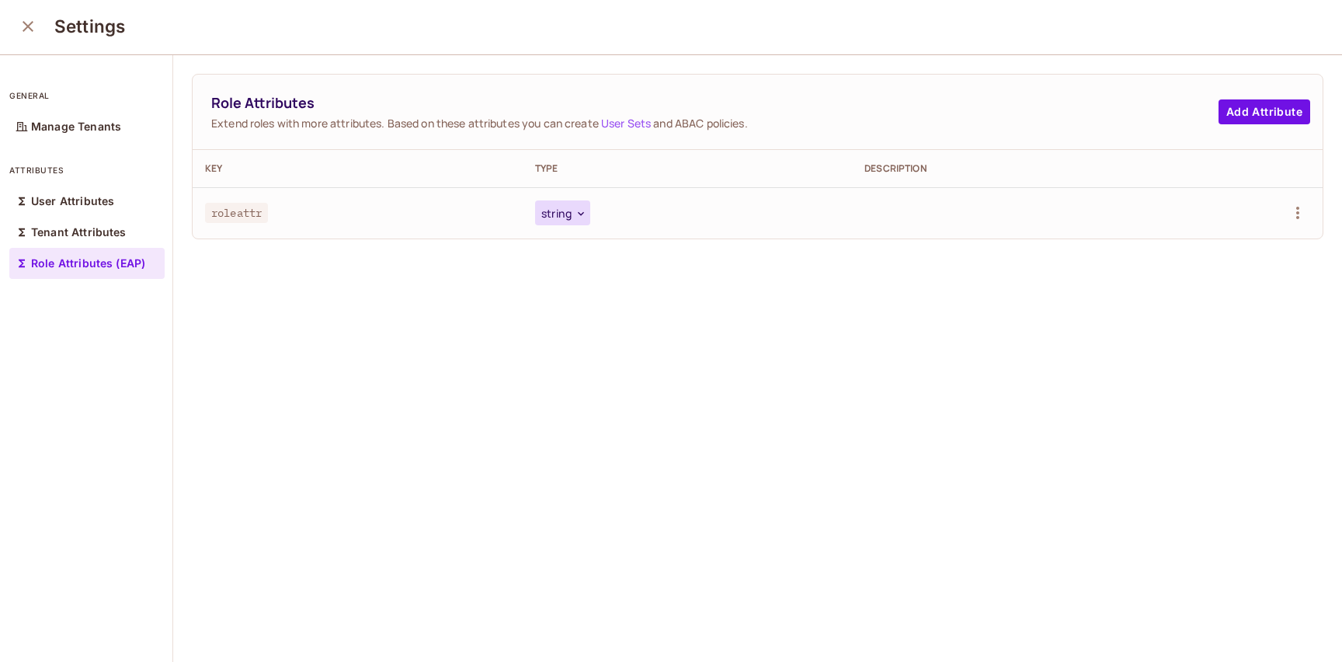
click at [567, 220] on button "string" at bounding box center [562, 212] width 55 height 25
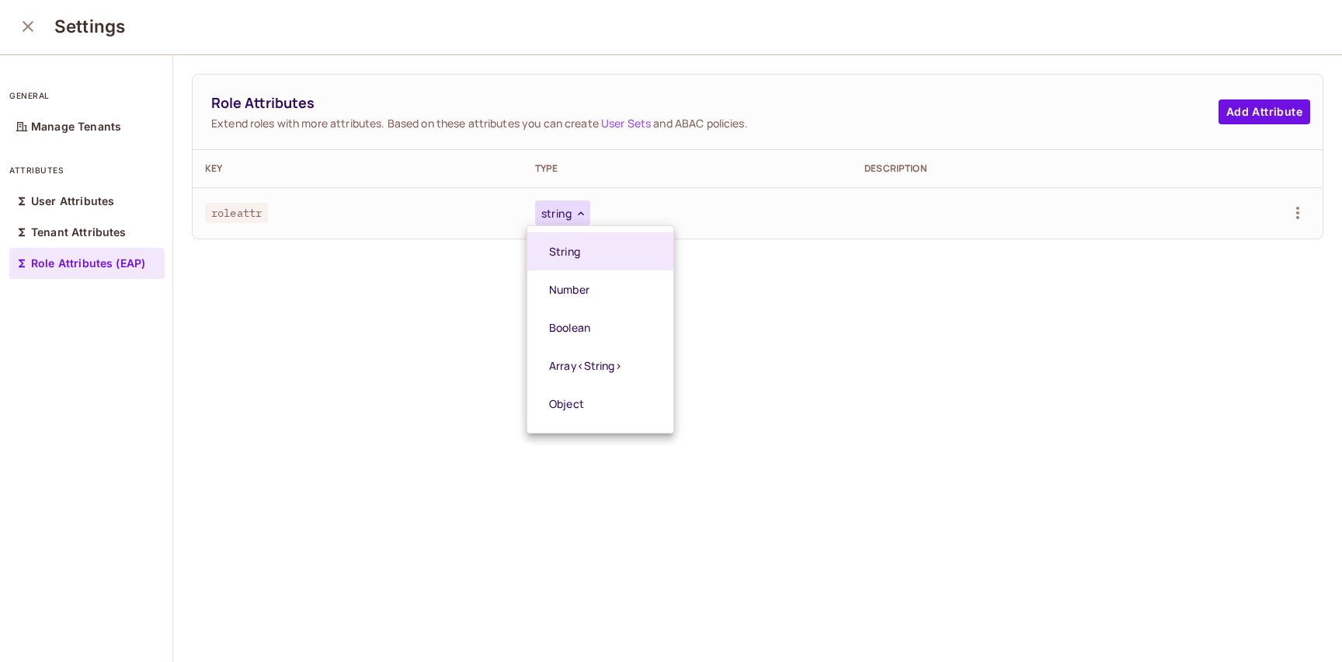
click at [447, 264] on div at bounding box center [671, 331] width 1342 height 662
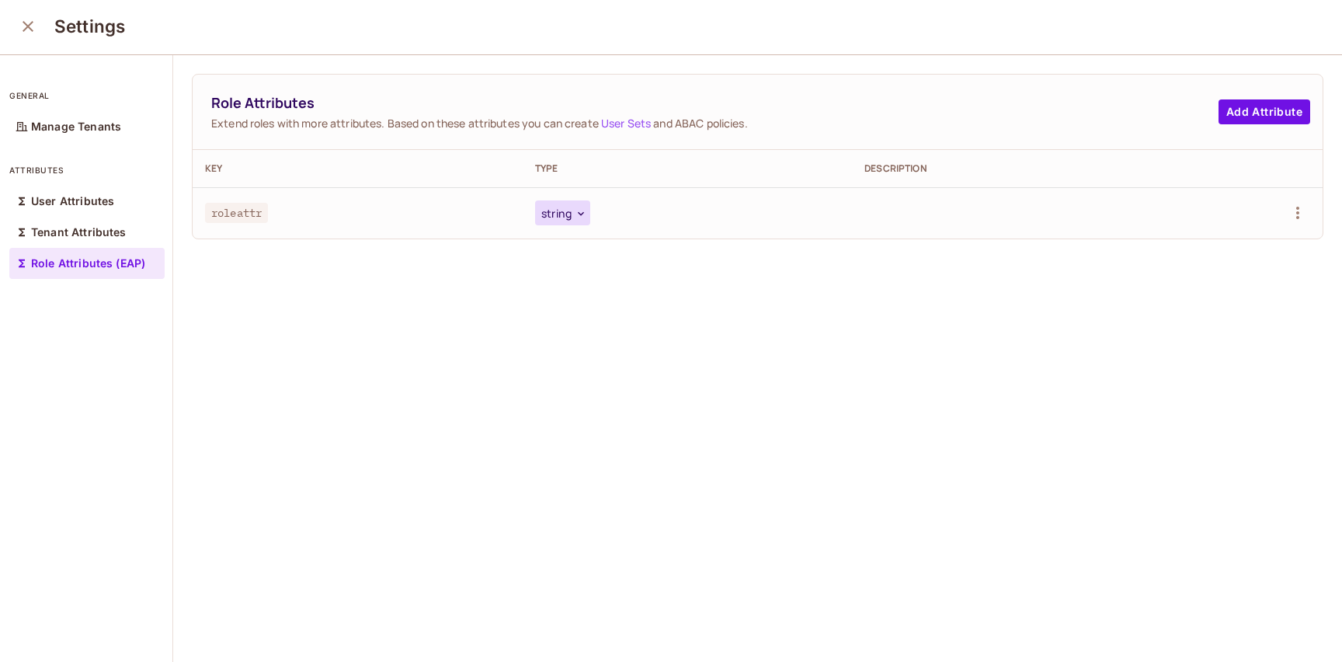
click at [575, 204] on button "string" at bounding box center [562, 212] width 55 height 25
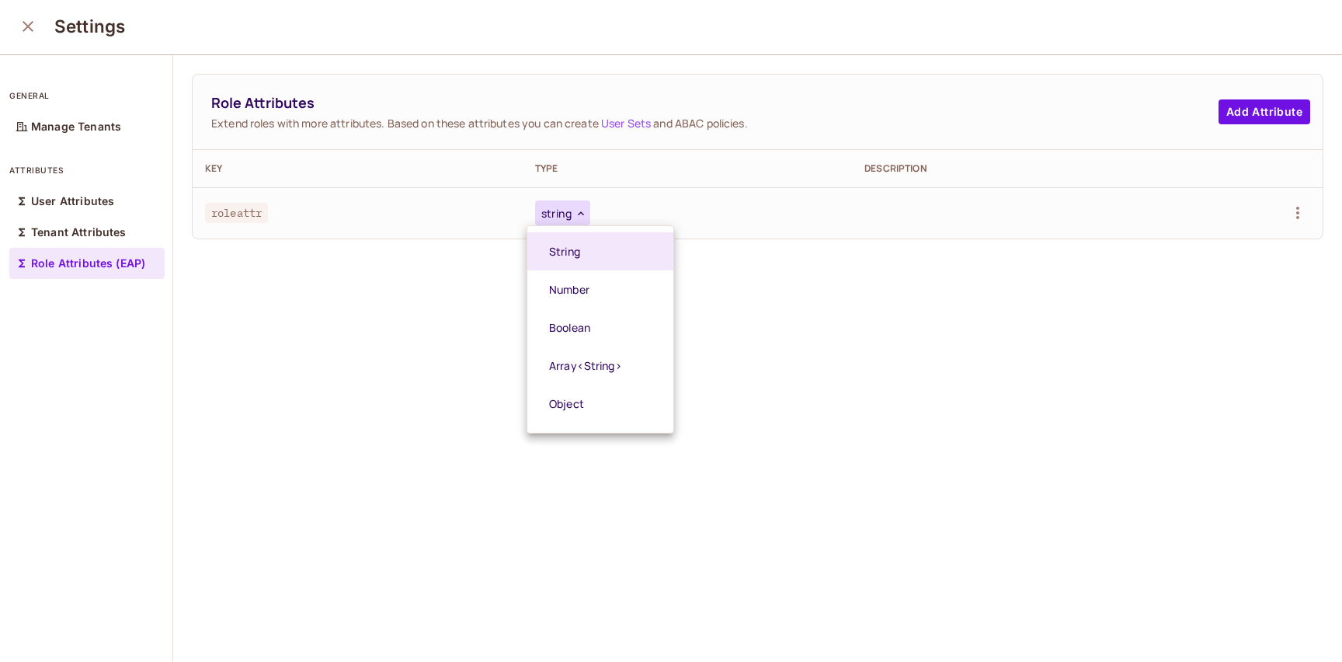
click at [456, 269] on div at bounding box center [671, 331] width 1342 height 662
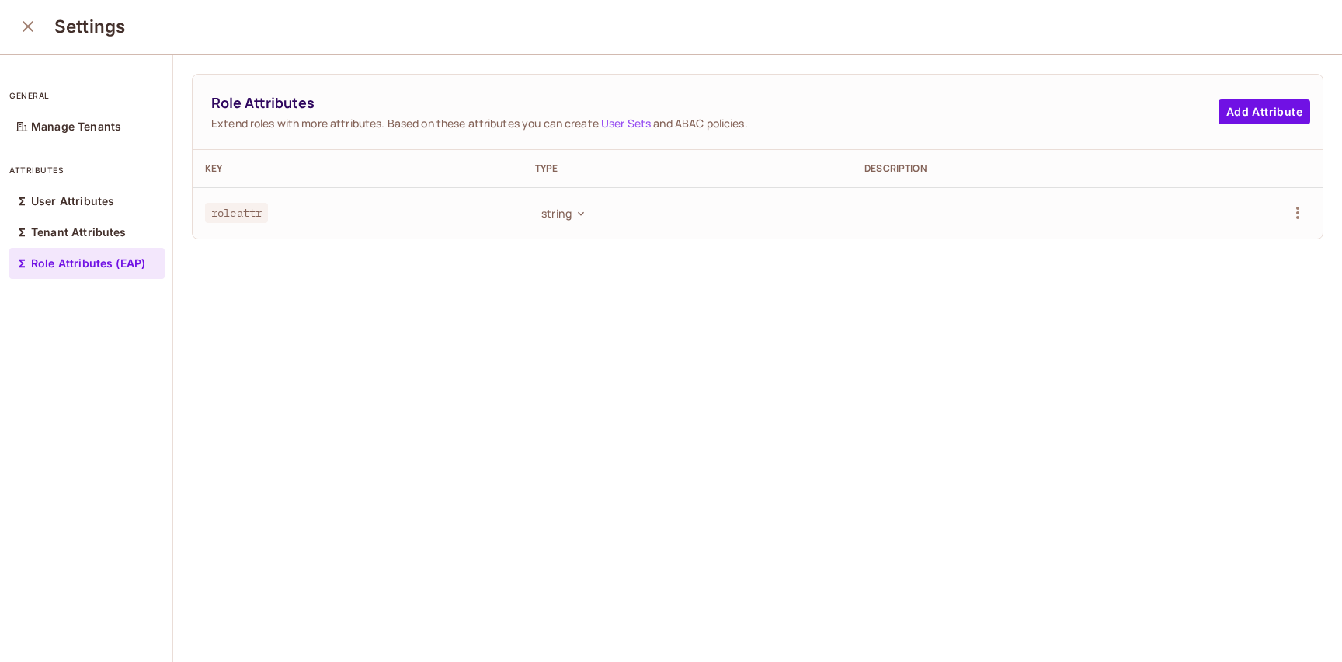
click at [528, 216] on td "string" at bounding box center [688, 212] width 330 height 51
click at [540, 213] on button "string" at bounding box center [562, 212] width 55 height 25
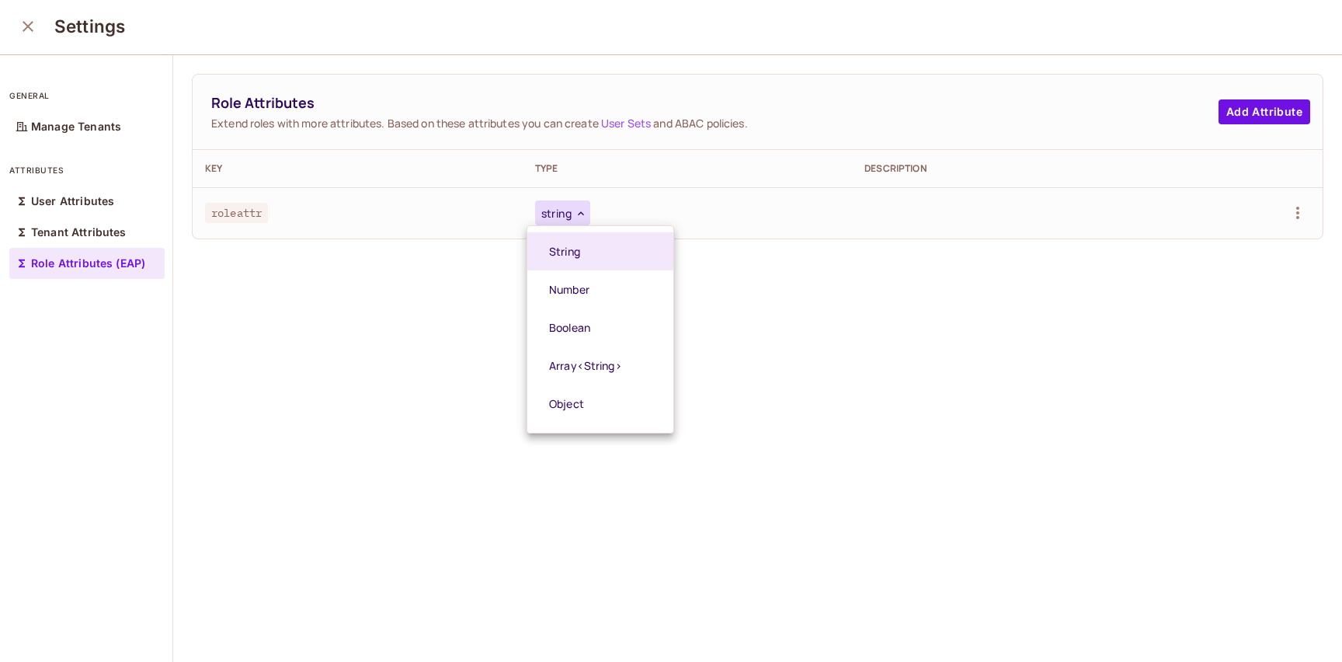
click at [459, 269] on div at bounding box center [671, 331] width 1342 height 662
